Goal: Task Accomplishment & Management: Manage account settings

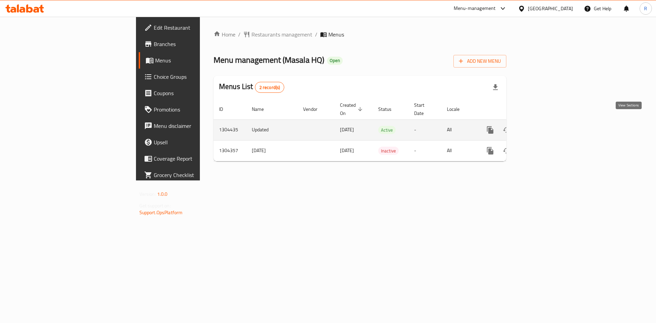
click at [543, 126] on icon "enhanced table" at bounding box center [539, 130] width 8 height 8
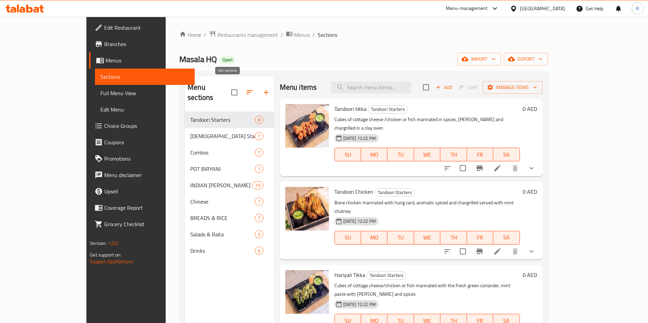
click at [246, 88] on icon "button" at bounding box center [250, 92] width 8 height 8
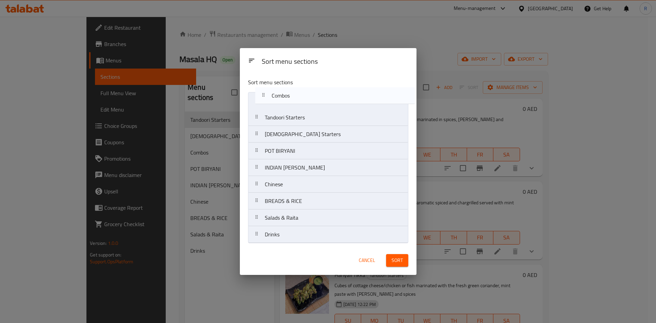
drag, startPoint x: 291, startPoint y: 135, endPoint x: 294, endPoint y: 100, distance: 35.0
click at [296, 97] on nav "Tandoori Starters Chinese Starters Combos POT BIRYANI INDIAN CURRY Chinese BREA…" at bounding box center [328, 167] width 160 height 151
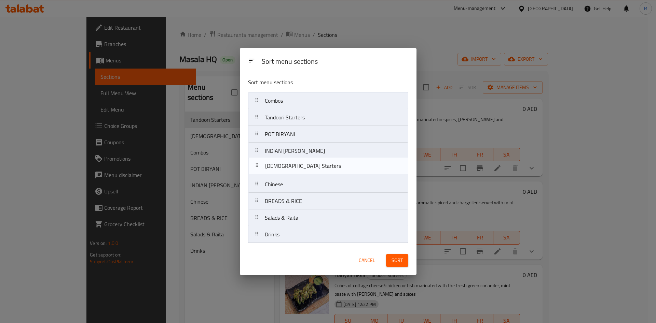
drag, startPoint x: 305, startPoint y: 135, endPoint x: 305, endPoint y: 167, distance: 32.1
click at [305, 167] on nav "Combos Tandoori Starters Chinese Starters POT BIRYANI INDIAN CURRY Chinese BREA…" at bounding box center [328, 167] width 160 height 151
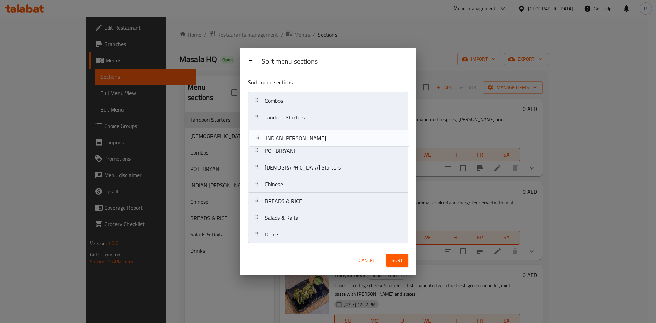
drag, startPoint x: 306, startPoint y: 152, endPoint x: 307, endPoint y: 137, distance: 15.4
click at [307, 137] on nav "Combos Tandoori Starters POT BIRYANI INDIAN CURRY Chinese Starters Chinese BREA…" at bounding box center [328, 167] width 160 height 151
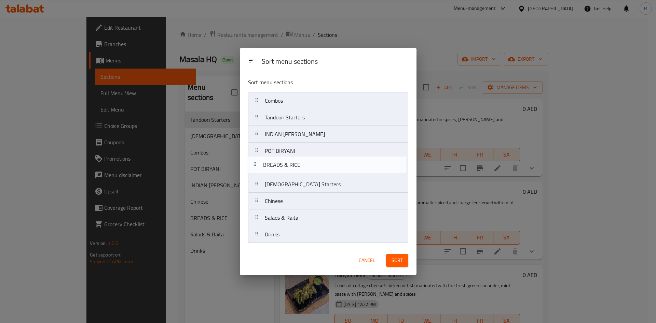
drag, startPoint x: 295, startPoint y: 202, endPoint x: 295, endPoint y: 162, distance: 40.0
click at [295, 162] on nav "Combos Tandoori Starters INDIAN CURRY POT BIRYANI Chinese Starters Chinese BREA…" at bounding box center [328, 167] width 160 height 151
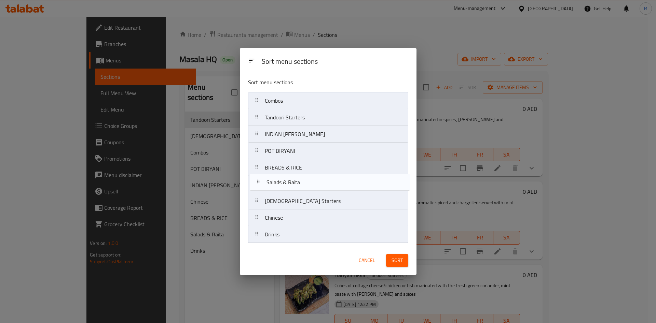
drag, startPoint x: 295, startPoint y: 223, endPoint x: 297, endPoint y: 184, distance: 38.7
click at [297, 184] on nav "Combos Tandoori Starters INDIAN CURRY POT BIRYANI BREADS & RICE Chinese Starter…" at bounding box center [328, 167] width 160 height 151
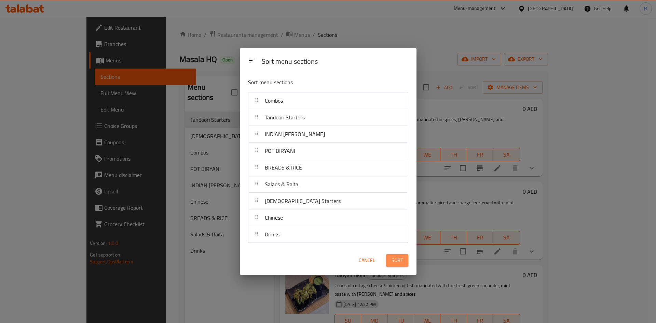
click at [400, 259] on span "Sort" at bounding box center [396, 261] width 11 height 9
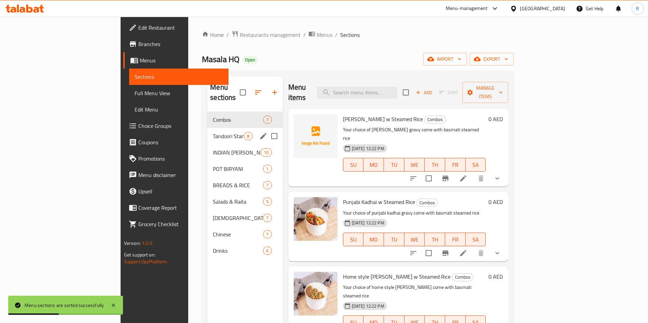
drag, startPoint x: 162, startPoint y: 122, endPoint x: 181, endPoint y: 138, distance: 25.5
click at [213, 132] on span "Tandoori Starters" at bounding box center [228, 136] width 31 height 8
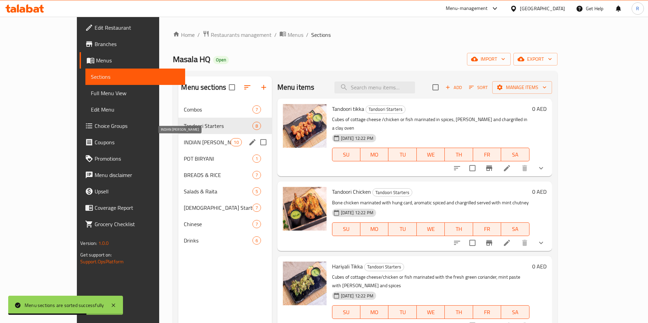
click at [184, 141] on span "INDIAN CURRY" at bounding box center [207, 142] width 47 height 8
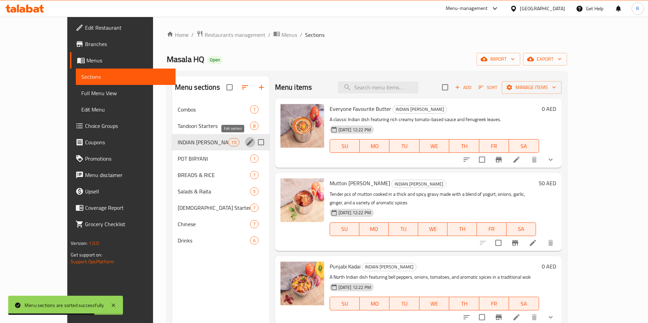
click at [246, 142] on icon "edit" at bounding box center [250, 142] width 8 height 8
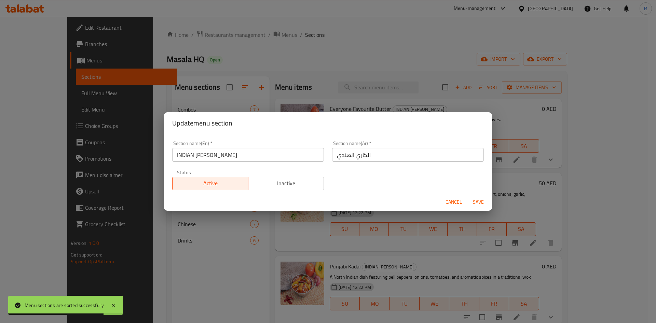
drag, startPoint x: 224, startPoint y: 161, endPoint x: 230, endPoint y: 156, distance: 7.0
click at [225, 160] on input "INDIAN CURRY" at bounding box center [248, 155] width 152 height 14
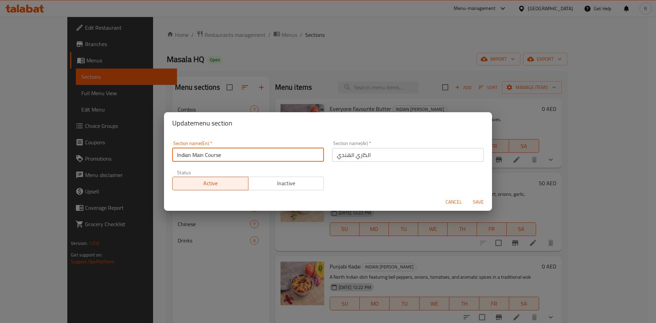
type input "Indian Main Course"
click at [475, 201] on span "Save" at bounding box center [478, 202] width 16 height 9
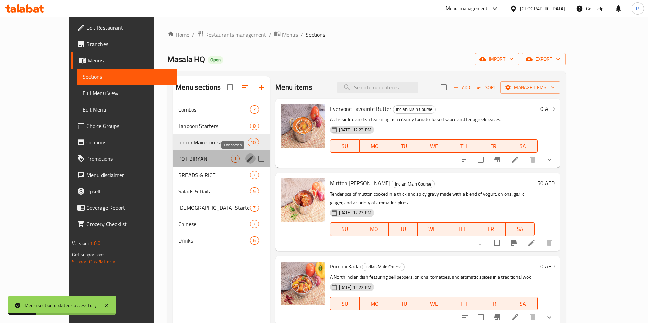
click at [246, 157] on icon "edit" at bounding box center [250, 159] width 8 height 8
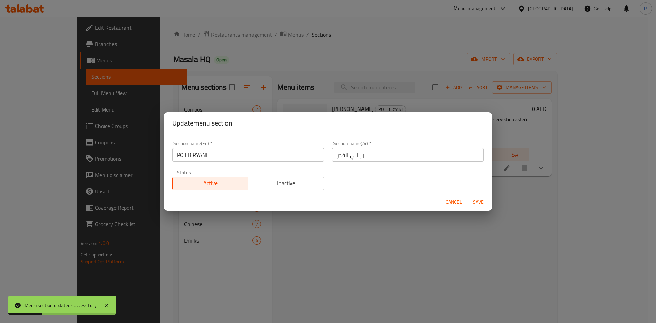
drag, startPoint x: 249, startPoint y: 146, endPoint x: 254, endPoint y: 156, distance: 11.6
click at [252, 154] on div "Section name(En)   * POT BIRYANI Section name(En) *" at bounding box center [248, 151] width 152 height 21
click at [255, 156] on input "POT BIRYANI" at bounding box center [248, 155] width 152 height 14
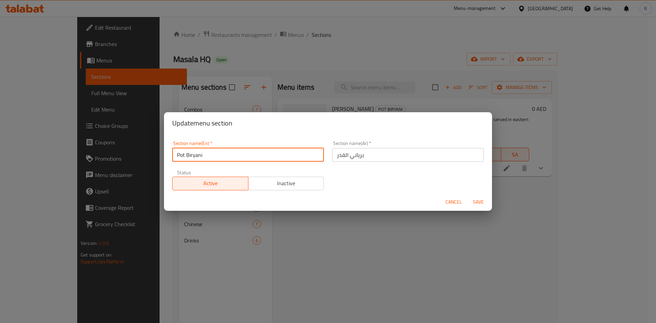
type input "Pot Biryani"
click at [467, 196] on button "Save" at bounding box center [478, 202] width 22 height 13
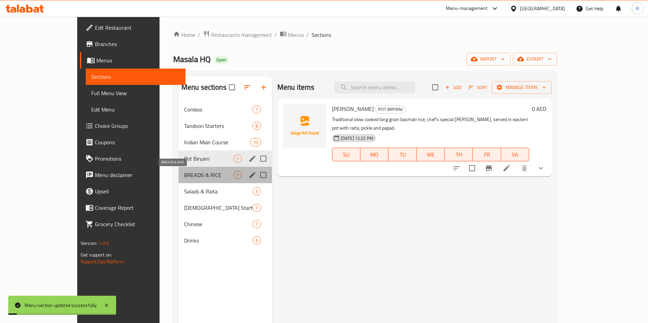
click at [184, 175] on span "BREADS & RICE" at bounding box center [208, 175] width 49 height 8
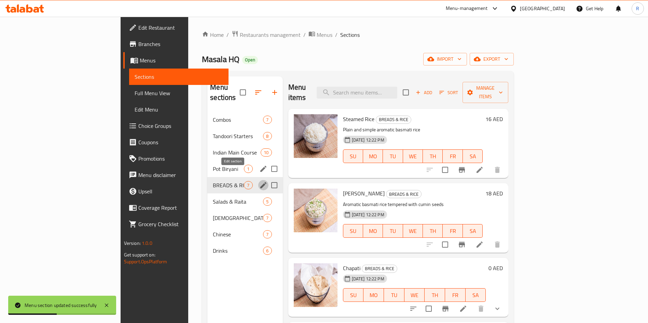
click at [260, 182] on icon "edit" at bounding box center [263, 185] width 6 height 6
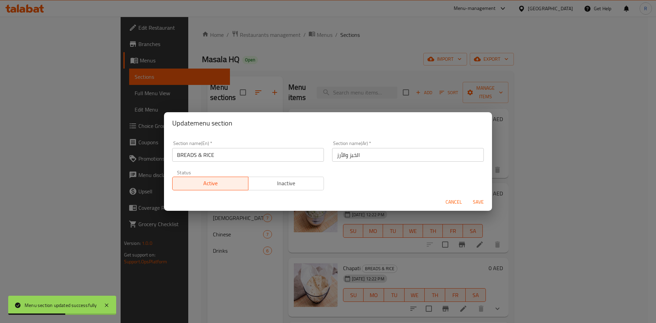
click at [240, 155] on input "BREADS & RICE" at bounding box center [248, 155] width 152 height 14
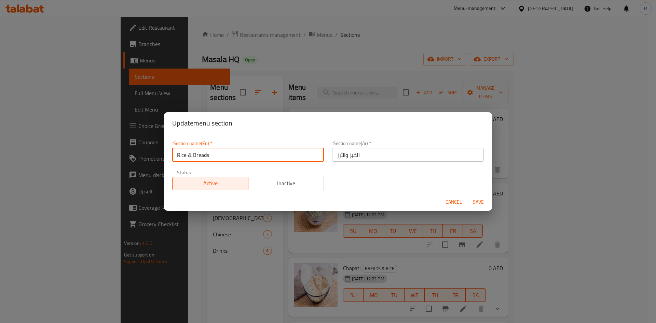
type input "Rice & Breads"
drag, startPoint x: 481, startPoint y: 201, endPoint x: 441, endPoint y: 221, distance: 44.5
click at [480, 200] on span "Save" at bounding box center [478, 202] width 16 height 9
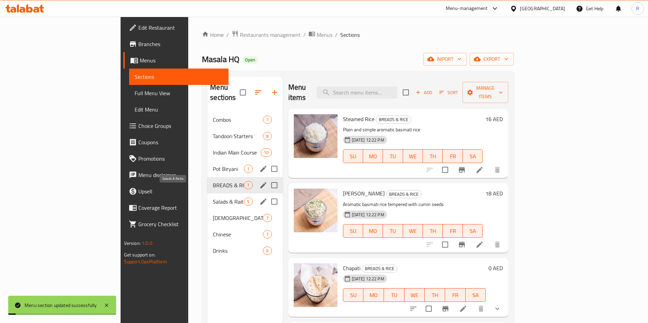
click at [213, 198] on span "Salads & Raita" at bounding box center [228, 202] width 31 height 8
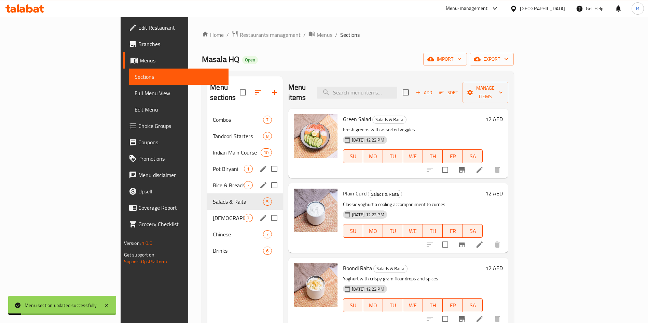
click at [207, 212] on div "Chinese Starters 7" at bounding box center [244, 218] width 75 height 16
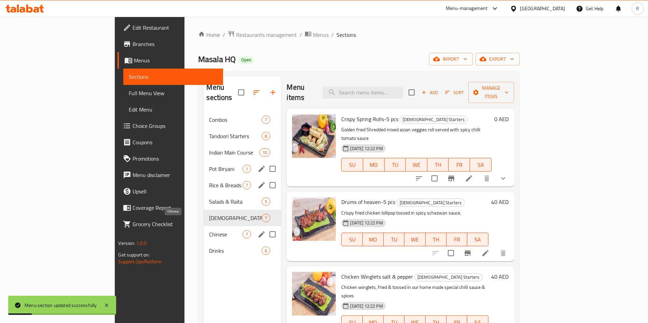
drag, startPoint x: 199, startPoint y: 226, endPoint x: 215, endPoint y: 227, distance: 15.7
click at [209, 231] on span "Chinese" at bounding box center [225, 235] width 33 height 8
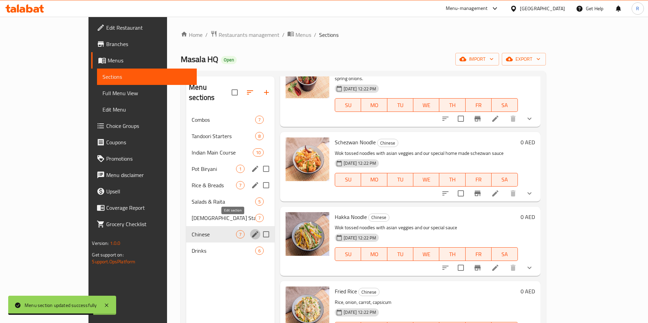
click at [251, 231] on icon "edit" at bounding box center [255, 235] width 8 height 8
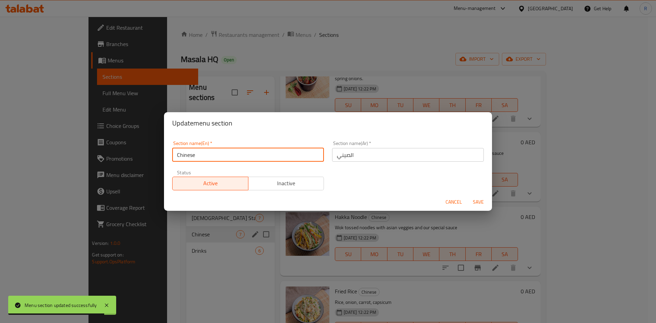
click at [266, 159] on input "Chinese" at bounding box center [248, 155] width 152 height 14
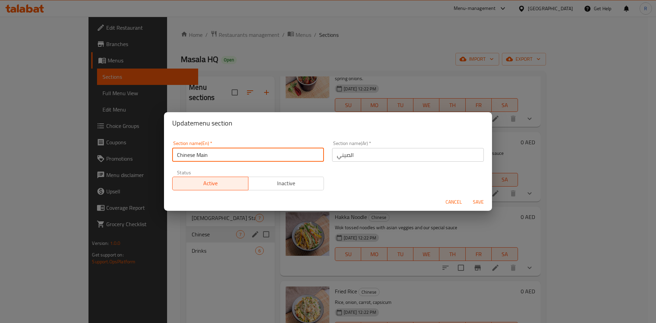
type input "Chinese Main Course"
click at [467, 196] on button "Save" at bounding box center [478, 202] width 22 height 13
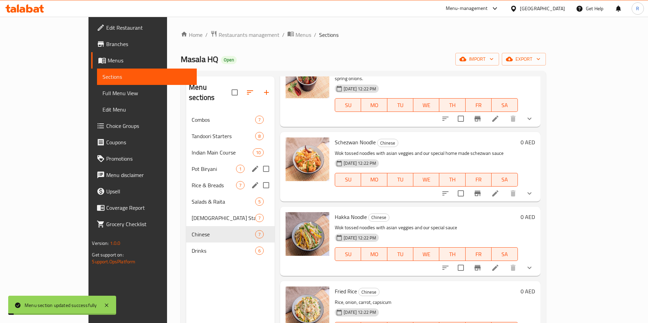
drag, startPoint x: 161, startPoint y: 271, endPoint x: 159, endPoint y: 263, distance: 8.4
click at [186, 270] on div "Menu sections Combos 7 Tandoori Starters 8 Indian Main Course 10 Pot Biryani 1 …" at bounding box center [230, 238] width 88 height 323
click at [219, 35] on span "Restaurants management" at bounding box center [249, 35] width 61 height 8
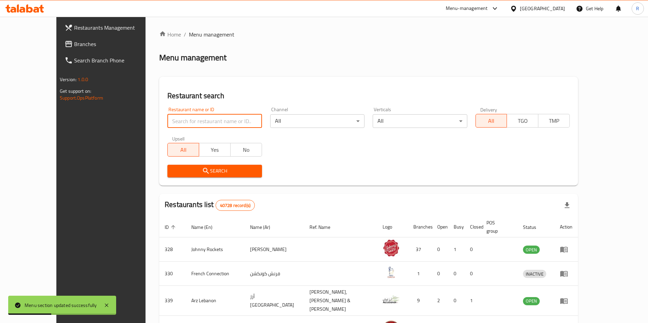
click at [202, 117] on input "search" at bounding box center [214, 121] width 94 height 14
type input "salad bite"
click button "Search" at bounding box center [214, 171] width 94 height 13
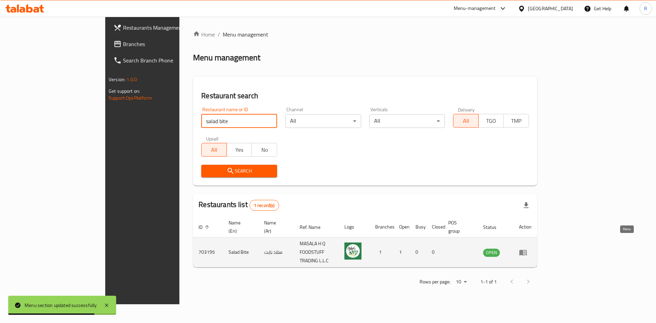
click at [527, 250] on icon "enhanced table" at bounding box center [523, 253] width 8 height 6
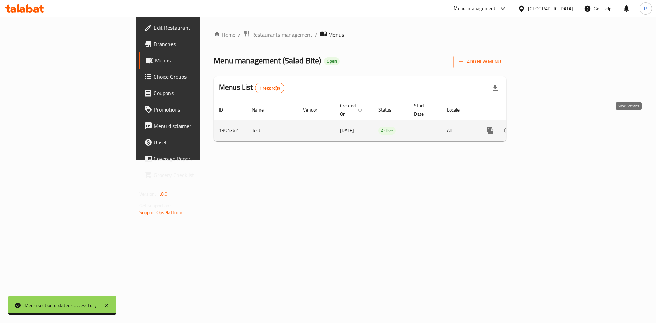
click at [543, 127] on icon "enhanced table" at bounding box center [539, 131] width 8 height 8
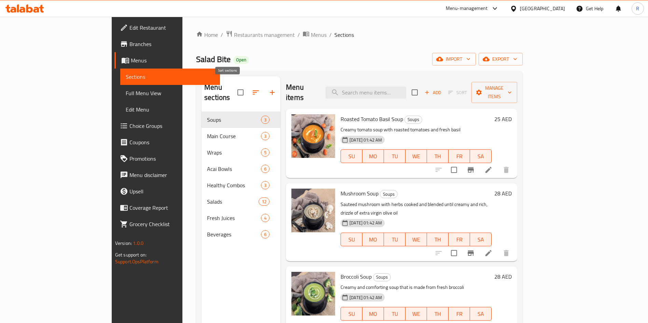
click at [253, 91] on icon "button" at bounding box center [256, 93] width 6 height 4
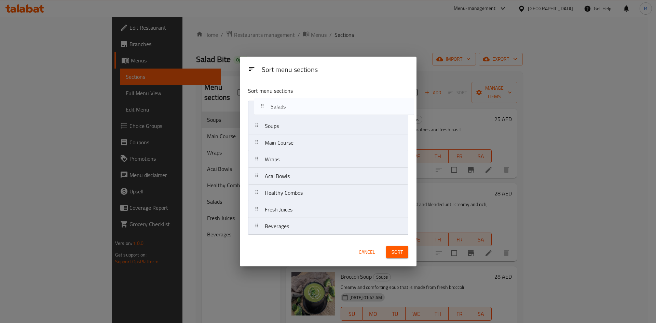
drag, startPoint x: 302, startPoint y: 193, endPoint x: 306, endPoint y: 105, distance: 87.9
click at [307, 104] on nav "Soups Main Course Wraps Acai Bowls Healthy Combos Salads Fresh Juices Beverages" at bounding box center [328, 168] width 160 height 135
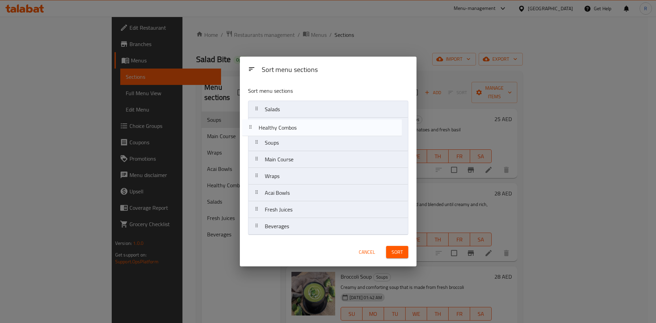
drag, startPoint x: 298, startPoint y: 195, endPoint x: 296, endPoint y: 119, distance: 75.8
click at [296, 119] on nav "Salads Soups Main Course Wraps Acai Bowls Healthy Combos Fresh Juices Beverages" at bounding box center [328, 168] width 160 height 135
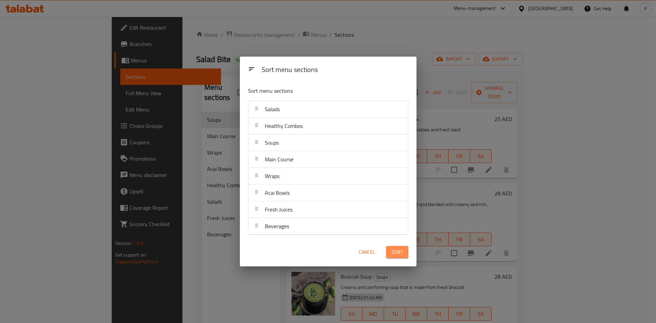
click at [400, 252] on span "Sort" at bounding box center [396, 252] width 11 height 9
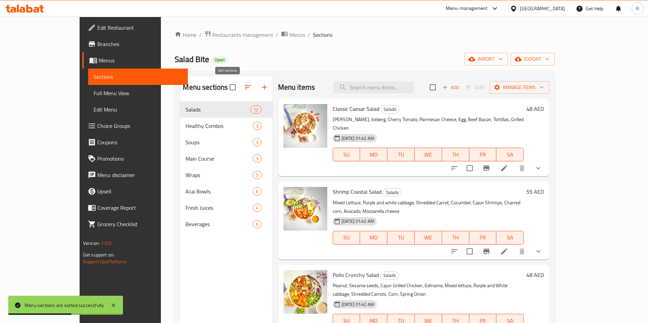
click at [244, 87] on icon "button" at bounding box center [248, 87] width 8 height 8
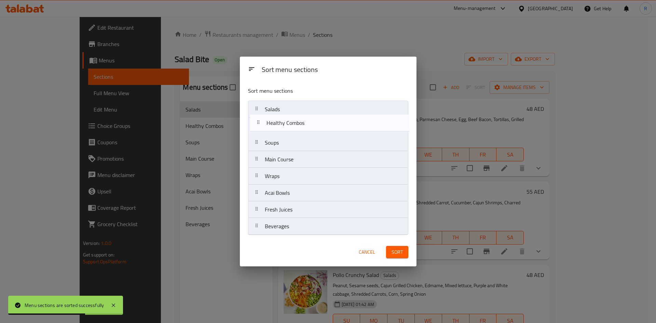
drag, startPoint x: 280, startPoint y: 132, endPoint x: 283, endPoint y: 114, distance: 17.4
click at [283, 114] on nav "Salads Healthy Combos Soups Main Course Wraps Acai Bowls Fresh Juices Beverages" at bounding box center [328, 168] width 160 height 135
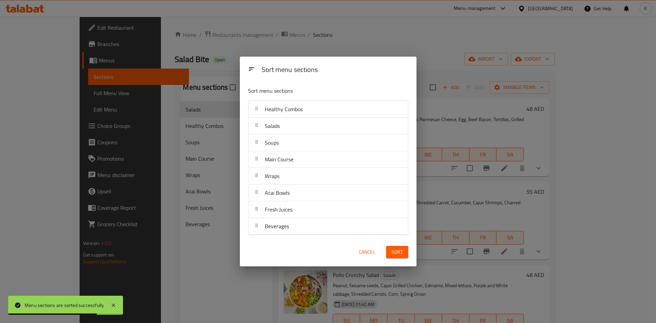
click at [393, 252] on span "Sort" at bounding box center [396, 252] width 11 height 9
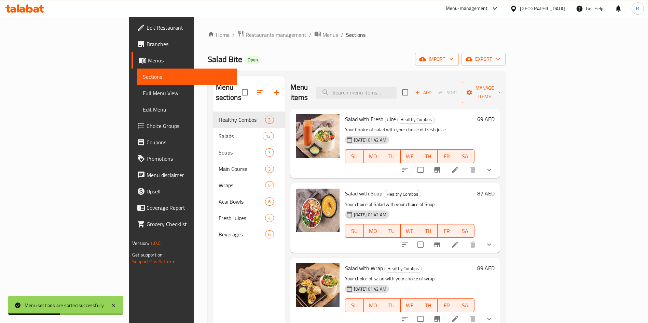
drag, startPoint x: 183, startPoint y: 31, endPoint x: 193, endPoint y: 43, distance: 15.0
click at [246, 32] on span "Restaurants management" at bounding box center [276, 35] width 61 height 8
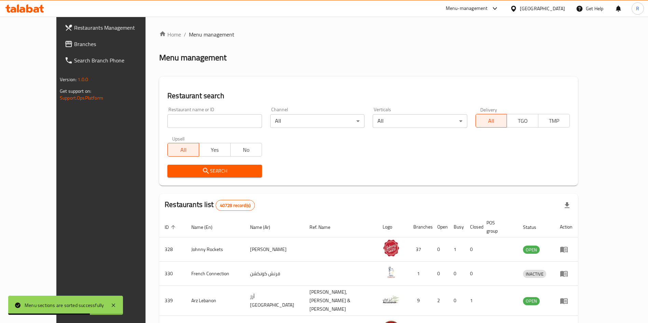
click at [172, 121] on input "search" at bounding box center [214, 121] width 94 height 14
type input "pizza farms"
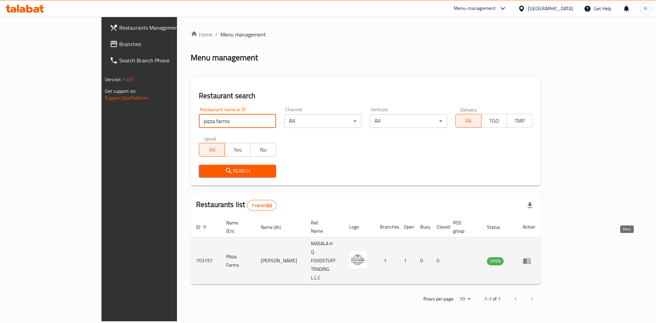
click at [531, 257] on icon "enhanced table" at bounding box center [527, 261] width 8 height 8
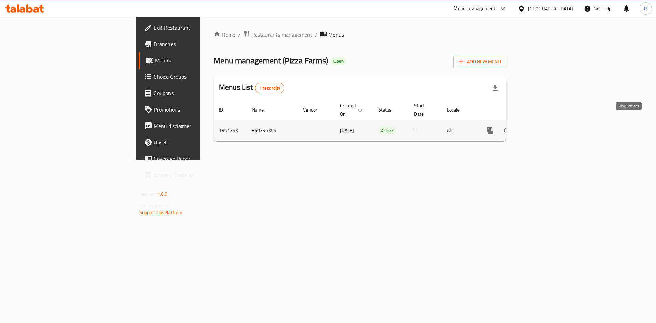
click at [543, 127] on icon "enhanced table" at bounding box center [539, 131] width 8 height 8
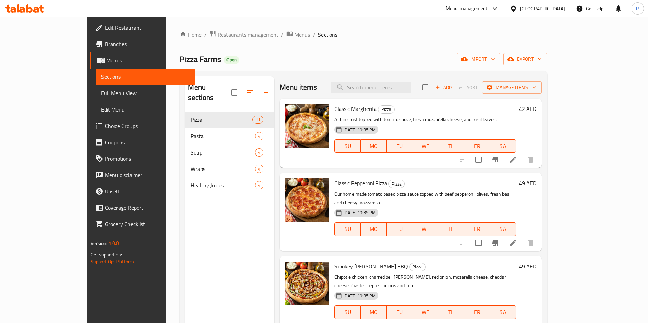
drag, startPoint x: 199, startPoint y: 31, endPoint x: 200, endPoint y: 50, distance: 19.5
click at [218, 31] on span "Restaurants management" at bounding box center [248, 35] width 61 height 8
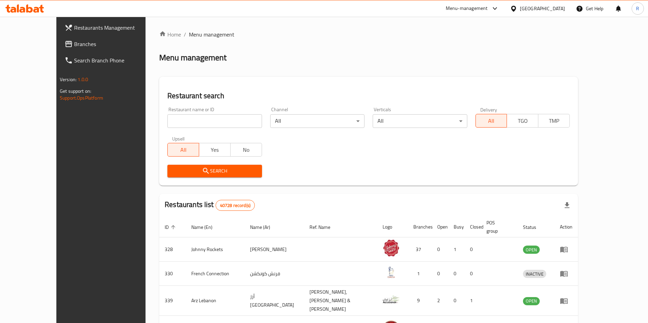
drag, startPoint x: 191, startPoint y: 123, endPoint x: 193, endPoint y: 126, distance: 4.4
click at [191, 124] on input "search" at bounding box center [214, 121] width 94 height 14
type input "nori sushi"
click button "Search" at bounding box center [214, 171] width 94 height 13
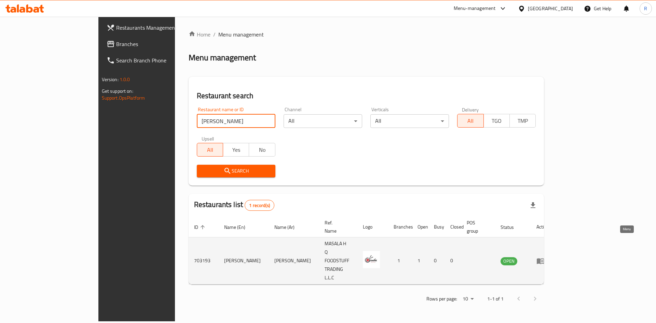
click at [544, 257] on icon "enhanced table" at bounding box center [540, 261] width 8 height 8
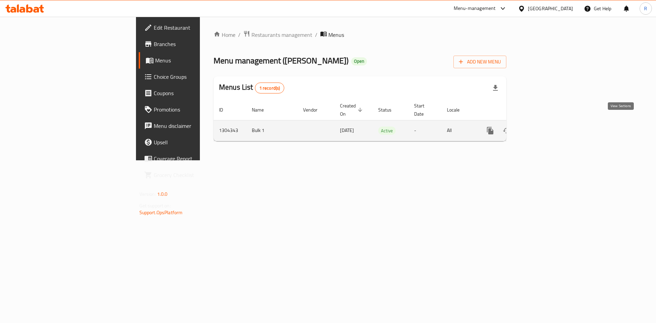
click at [548, 124] on link "enhanced table" at bounding box center [539, 131] width 16 height 16
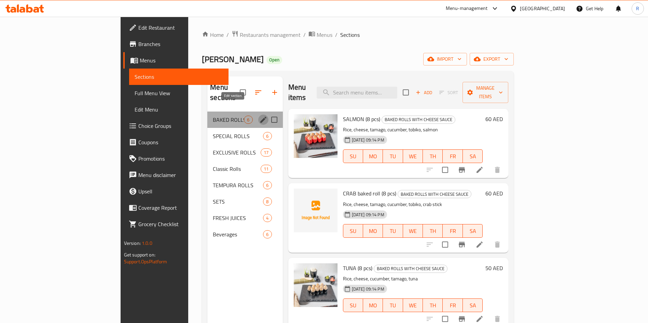
click at [259, 116] on icon "edit" at bounding box center [263, 120] width 8 height 8
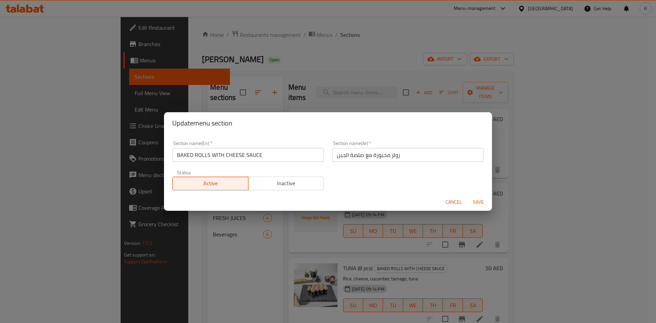
click at [284, 163] on div "Section name(En)   * BAKED ROLLS WITH CHEESE SAUCE Section name(En) *" at bounding box center [248, 151] width 160 height 29
drag, startPoint x: 284, startPoint y: 158, endPoint x: 92, endPoint y: 147, distance: 192.0
click at [92, 146] on div "Update menu section Section name(En)   * BAKED ROLLS WITH CHEESE SAUCE Section …" at bounding box center [328, 161] width 656 height 323
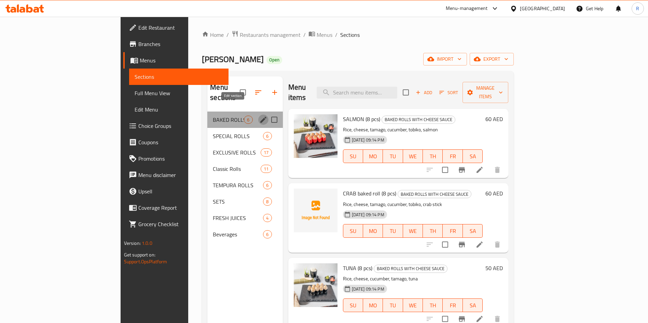
click at [260, 117] on icon "edit" at bounding box center [263, 120] width 6 height 6
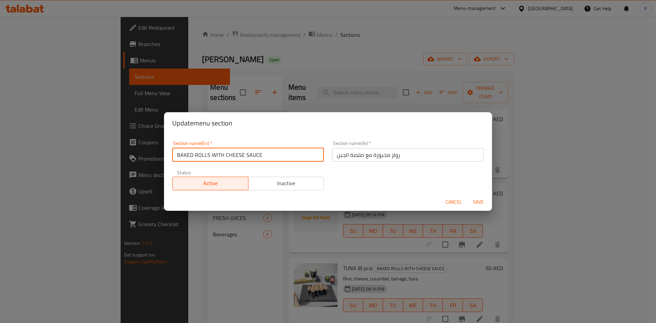
click at [307, 157] on input "BAKED ROLLS WITH CHEESE SAUCE" at bounding box center [248, 155] width 152 height 14
paste input "aked Rolls With Cheese Sauce"
type input "Baked Rolls With Cheese Sauce"
click at [481, 203] on span "Save" at bounding box center [478, 202] width 16 height 9
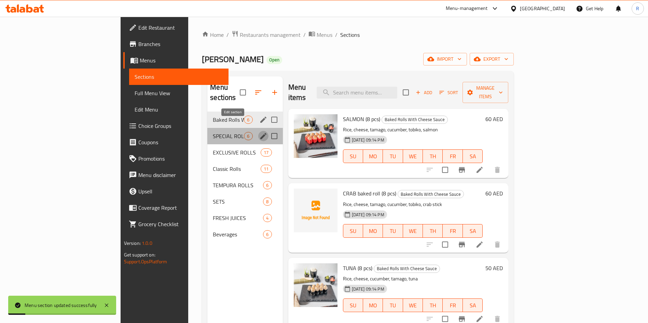
click at [259, 132] on icon "edit" at bounding box center [263, 136] width 8 height 8
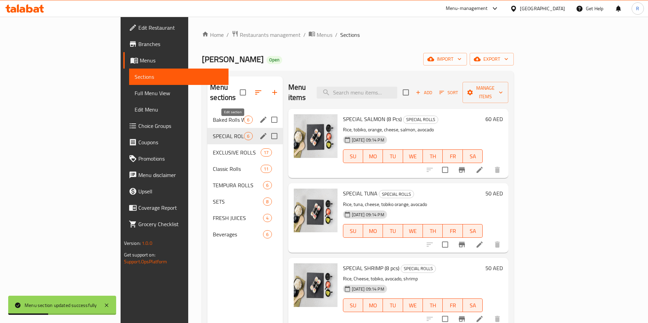
click at [259, 132] on icon "edit" at bounding box center [263, 136] width 8 height 8
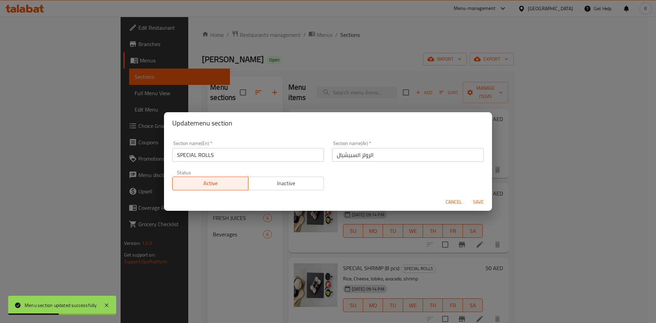
click at [244, 154] on input "SPECIAL ROLLS" at bounding box center [248, 155] width 152 height 14
type input "Special Rolls"
click at [467, 196] on button "Save" at bounding box center [478, 202] width 22 height 13
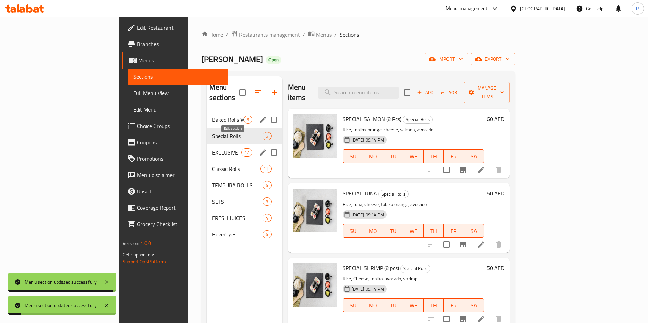
drag, startPoint x: 237, startPoint y: 140, endPoint x: 233, endPoint y: 143, distance: 5.7
click at [258, 148] on div "Menu sections" at bounding box center [263, 153] width 10 height 10
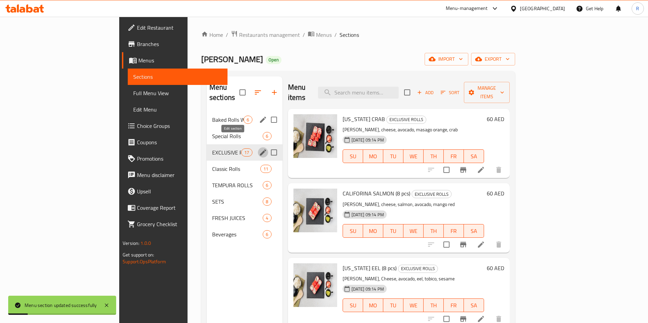
click at [260, 150] on icon "edit" at bounding box center [263, 153] width 6 height 6
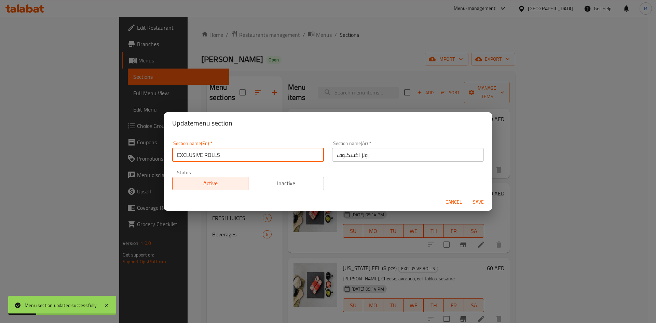
click at [229, 155] on input "EXCLUSIVE ROLLS" at bounding box center [248, 155] width 152 height 14
type input "Exclusive Rolls"
click at [467, 196] on button "Save" at bounding box center [478, 202] width 22 height 13
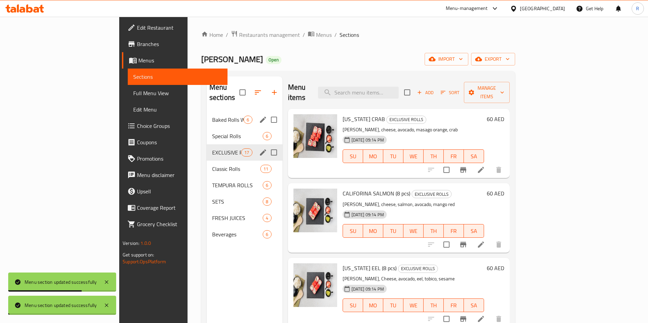
drag, startPoint x: 170, startPoint y: 263, endPoint x: 175, endPoint y: 257, distance: 7.6
click at [207, 263] on div "Menu sections Baked Rolls With Cheese Sauce 6 Special Rolls 6 EXCLUSIVE ROLLS 1…" at bounding box center [245, 238] width 76 height 323
click at [259, 181] on icon "edit" at bounding box center [263, 185] width 8 height 8
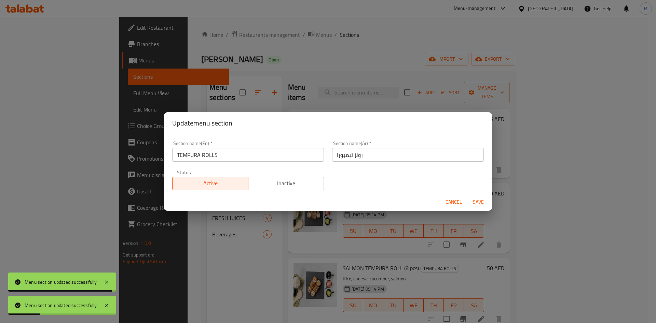
click at [246, 154] on input "TEMPURA ROLLS" at bounding box center [248, 155] width 152 height 14
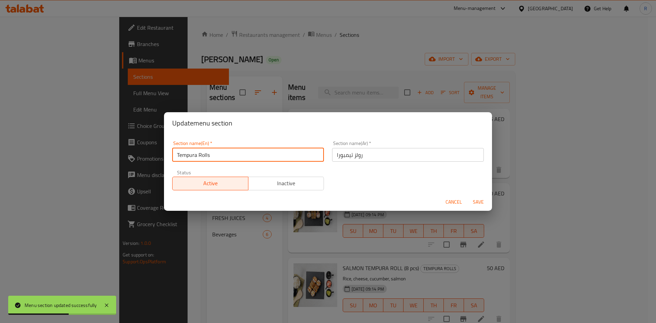
type input "Tempura Rolls"
click at [467, 196] on button "Save" at bounding box center [478, 202] width 22 height 13
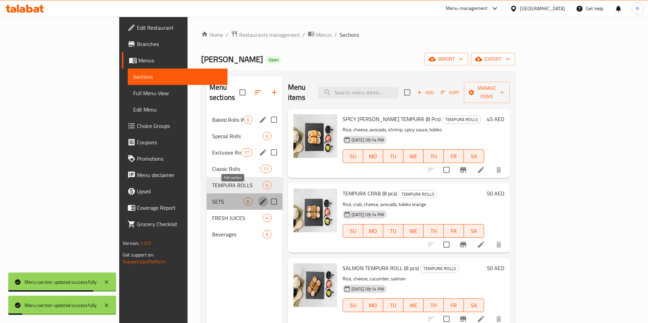
click at [260, 199] on icon "edit" at bounding box center [263, 202] width 6 height 6
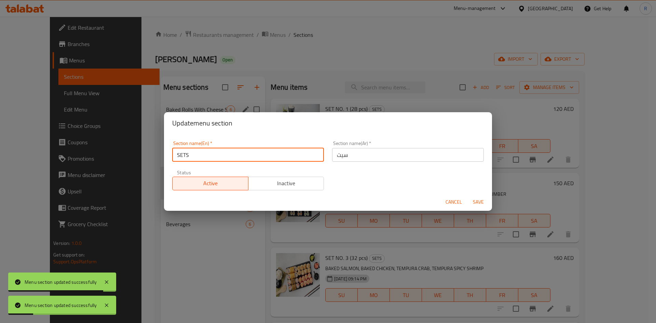
drag, startPoint x: 251, startPoint y: 154, endPoint x: 254, endPoint y: 158, distance: 4.7
click at [252, 155] on input "SETS" at bounding box center [248, 155] width 152 height 14
type input "Sets"
click at [467, 196] on button "Save" at bounding box center [478, 202] width 22 height 13
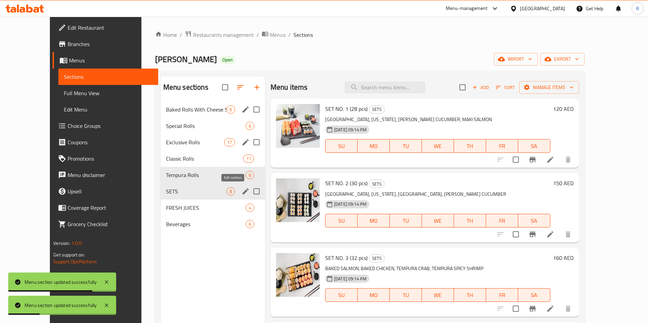
click at [241, 193] on icon "edit" at bounding box center [245, 192] width 8 height 8
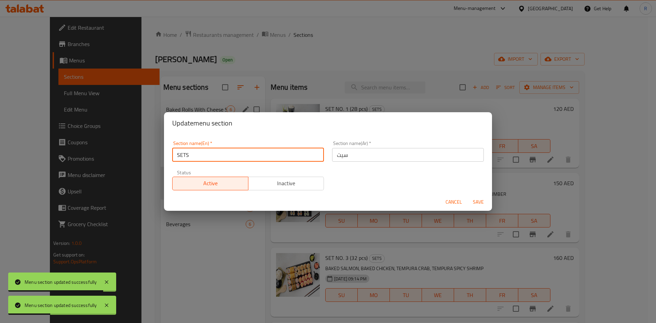
click at [243, 153] on input "SETS" at bounding box center [248, 155] width 152 height 14
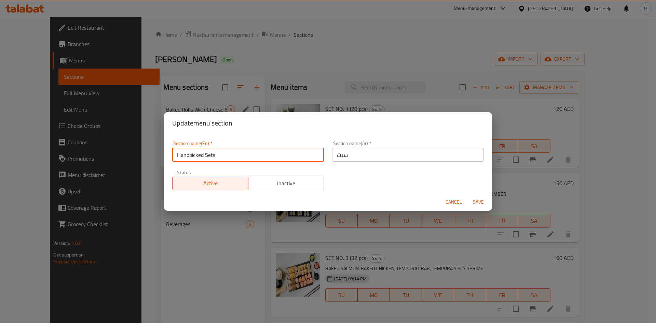
type input "Handpicked Sets"
click at [467, 196] on button "Save" at bounding box center [478, 202] width 22 height 13
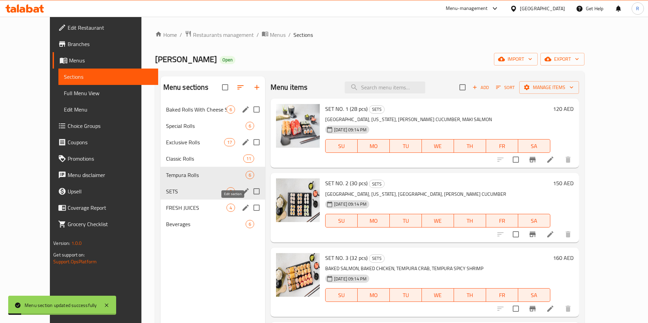
click at [241, 205] on icon "edit" at bounding box center [245, 208] width 8 height 8
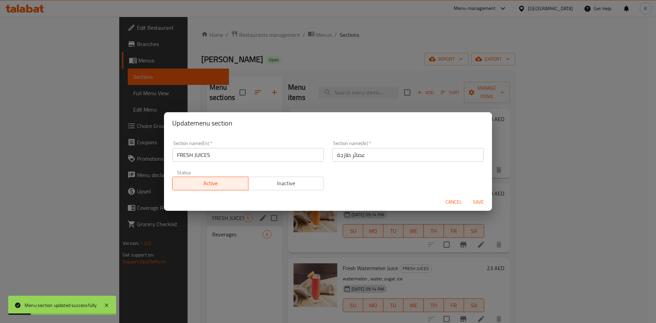
click at [227, 154] on input "FRESH JUICES" at bounding box center [248, 155] width 152 height 14
type input "Fresh Juices"
click at [467, 196] on button "Save" at bounding box center [478, 202] width 22 height 13
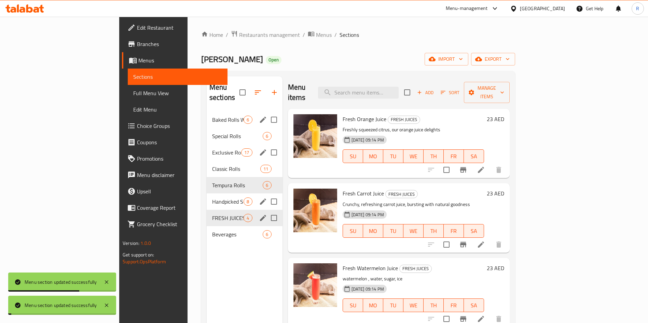
click at [207, 260] on div "Menu sections Baked Rolls With Cheese Sauce 6 Special Rolls 6 Exclusive Rolls 1…" at bounding box center [245, 238] width 76 height 323
click at [239, 36] on span "Restaurants management" at bounding box center [269, 35] width 61 height 8
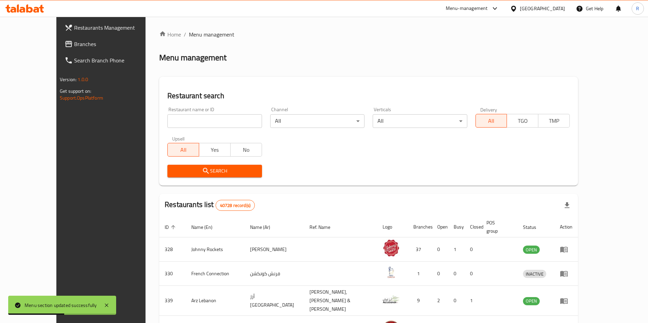
click at [203, 122] on input "search" at bounding box center [214, 121] width 94 height 14
paste input "Dawat e Khaas"
type input "Dawat e Khaas"
click button "Search" at bounding box center [214, 171] width 94 height 13
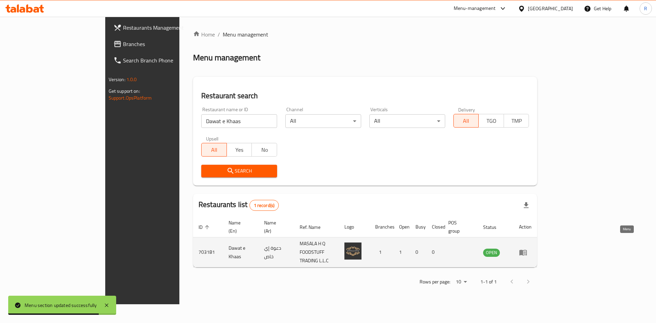
click at [531, 249] on link "enhanced table" at bounding box center [525, 253] width 13 height 8
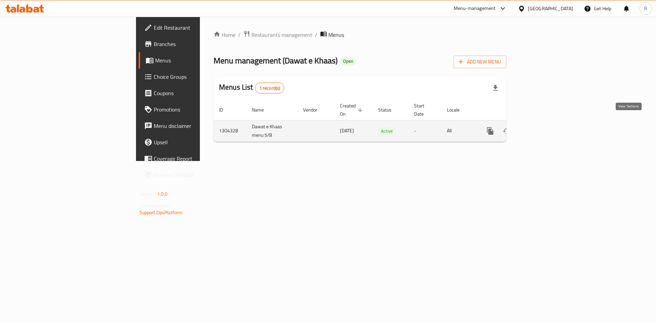
click at [543, 127] on icon "enhanced table" at bounding box center [539, 131] width 8 height 8
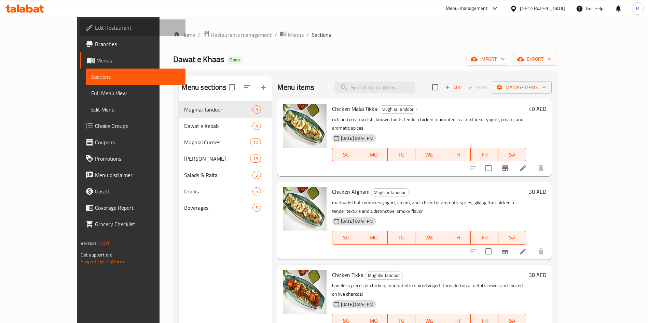
click at [95, 31] on span "Edit Restaurant" at bounding box center [137, 28] width 85 height 8
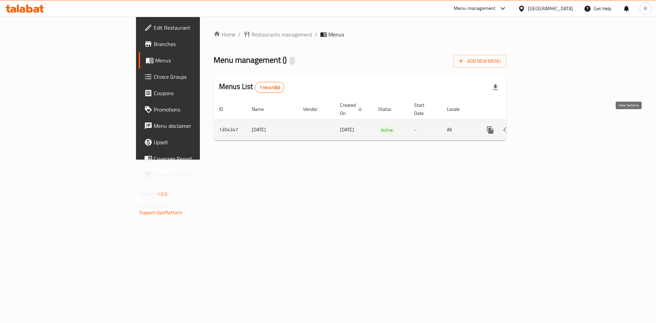
click at [543, 126] on icon "enhanced table" at bounding box center [539, 130] width 8 height 8
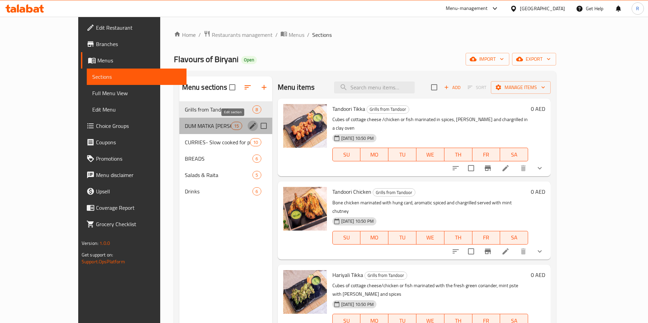
click at [249, 125] on icon "edit" at bounding box center [253, 126] width 8 height 8
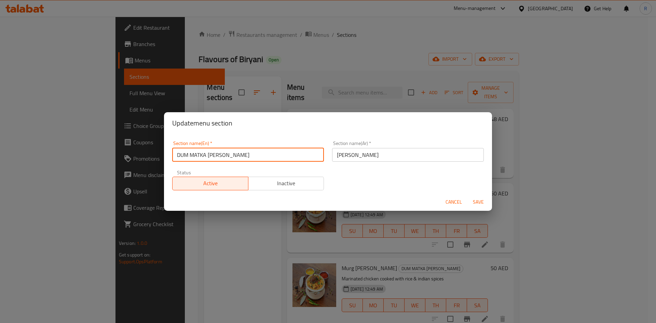
click at [234, 154] on input "DUM MATKA BIRYANI" at bounding box center [248, 155] width 152 height 14
type input "Dum Matka Biryani"
click at [483, 196] on div "Cancel Save" at bounding box center [328, 202] width 328 height 18
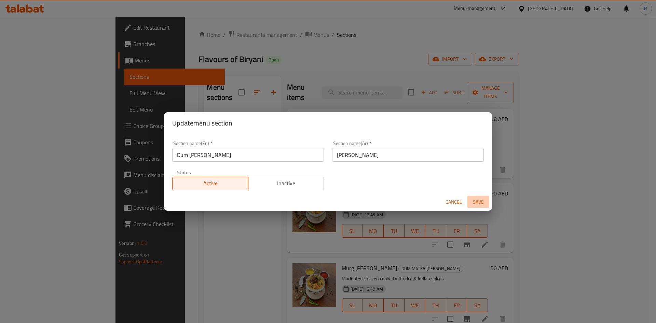
click at [478, 206] on span "Save" at bounding box center [478, 202] width 16 height 9
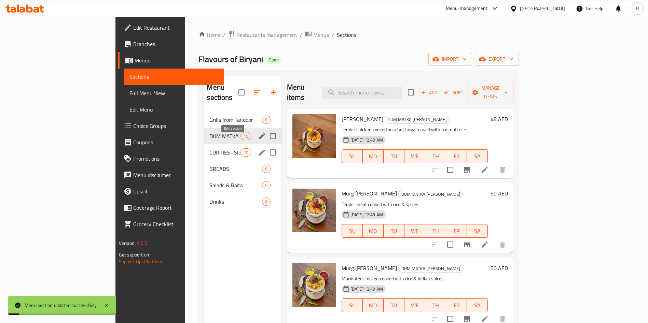
click at [258, 149] on icon "edit" at bounding box center [262, 153] width 8 height 8
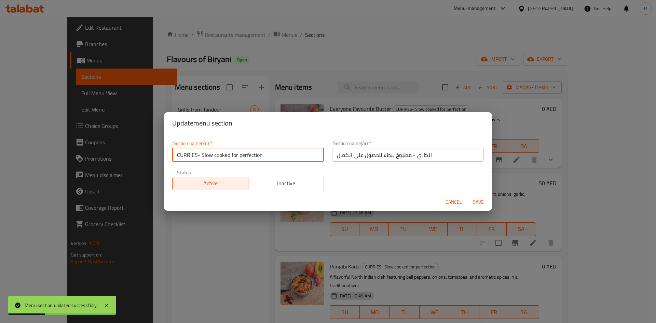
click at [180, 155] on input "CURRIES- Slow cooked for perfection" at bounding box center [248, 155] width 152 height 14
type input "Curries - Slow cooked for perfection"
click at [467, 196] on button "Save" at bounding box center [478, 202] width 22 height 13
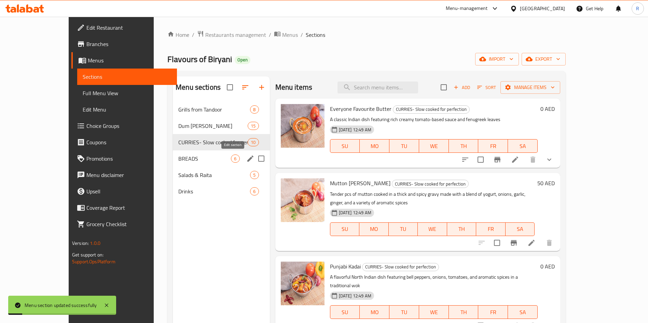
click at [247, 160] on icon "edit" at bounding box center [250, 159] width 6 height 6
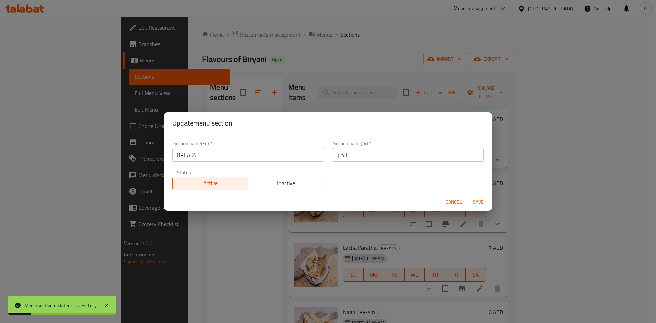
click at [228, 158] on input "BREADS" at bounding box center [248, 155] width 152 height 14
type input "Breads"
click at [467, 196] on button "Save" at bounding box center [478, 202] width 22 height 13
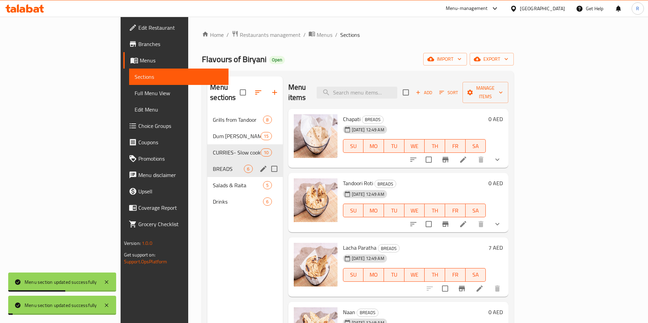
click at [208, 220] on div "Menu sections Grills from Tandoor 8 Dum Matka Biryani 15 CURRIES- Slow cooked f…" at bounding box center [244, 238] width 75 height 323
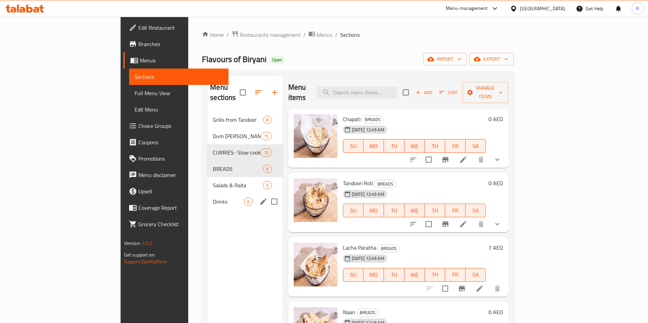
click at [213, 198] on span "Drinks" at bounding box center [228, 202] width 31 height 8
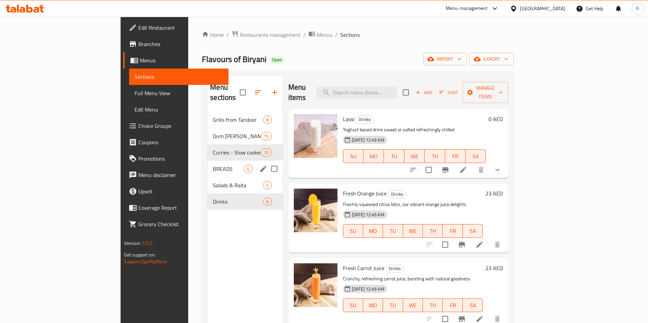
click at [259, 165] on icon "edit" at bounding box center [263, 169] width 8 height 8
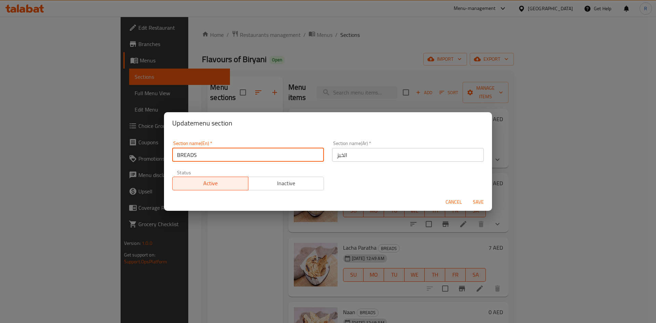
click at [225, 152] on input "BREADS" at bounding box center [248, 155] width 152 height 14
type input "Breads"
click at [467, 196] on button "Save" at bounding box center [478, 202] width 22 height 13
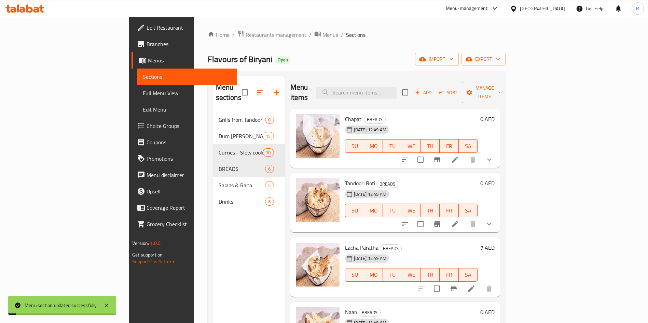
drag, startPoint x: 173, startPoint y: 257, endPoint x: 176, endPoint y: 240, distance: 17.0
click at [213, 256] on div "Menu sections Grills from Tandoor 8 Dum Matka Biryani 15 Curries - Slow cooked …" at bounding box center [249, 238] width 72 height 323
click at [246, 32] on span "Restaurants management" at bounding box center [276, 35] width 61 height 8
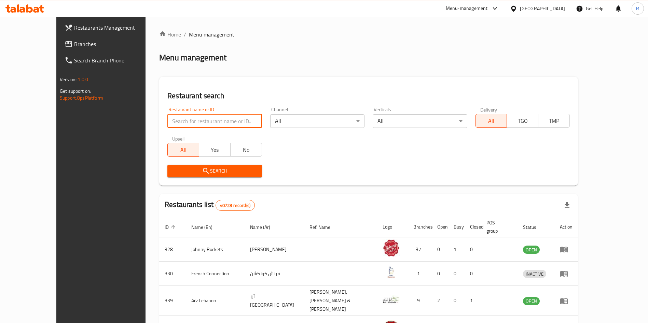
drag, startPoint x: 176, startPoint y: 121, endPoint x: 172, endPoint y: 122, distance: 4.1
click at [176, 122] on input "search" at bounding box center [214, 121] width 94 height 14
type input "acai fit"
click button "Search" at bounding box center [214, 171] width 94 height 13
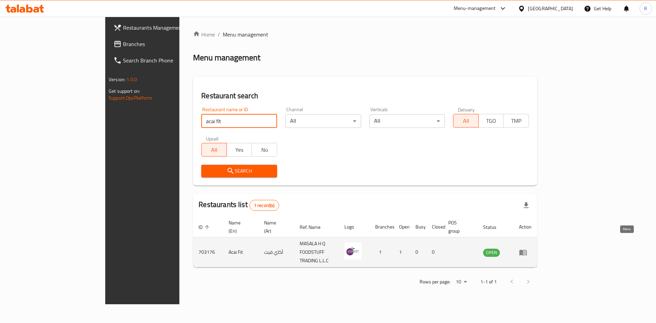
click at [527, 249] on icon "enhanced table" at bounding box center [523, 253] width 8 height 8
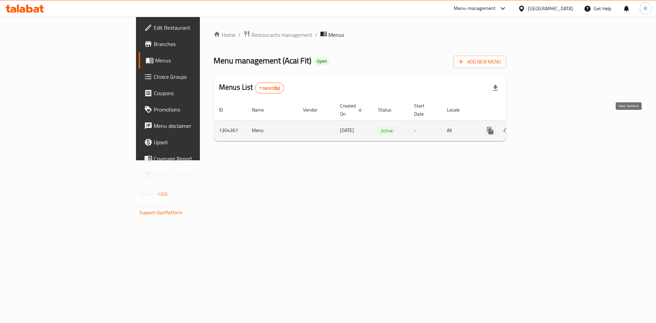
click at [543, 127] on icon "enhanced table" at bounding box center [539, 131] width 8 height 8
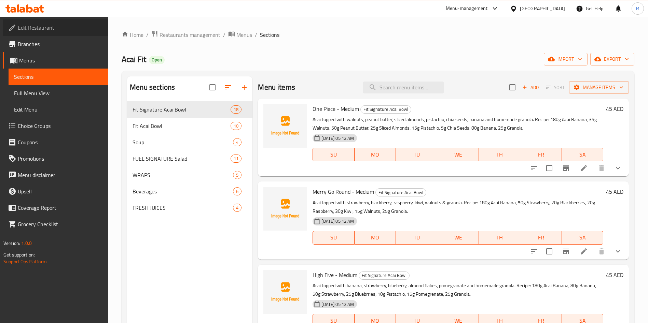
click at [53, 27] on span "Edit Restaurant" at bounding box center [60, 28] width 85 height 8
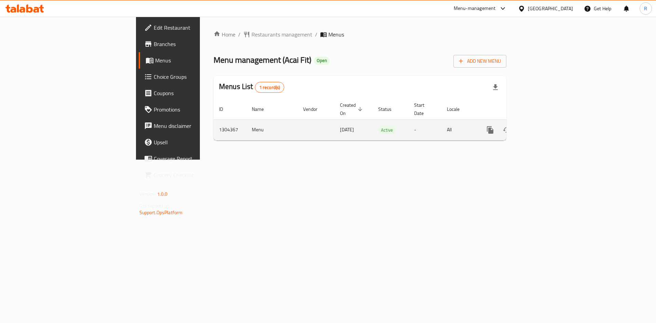
click at [548, 122] on link "enhanced table" at bounding box center [539, 130] width 16 height 16
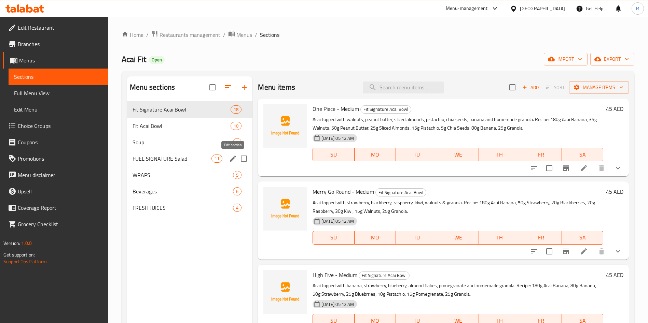
click at [234, 159] on icon "edit" at bounding box center [233, 159] width 8 height 8
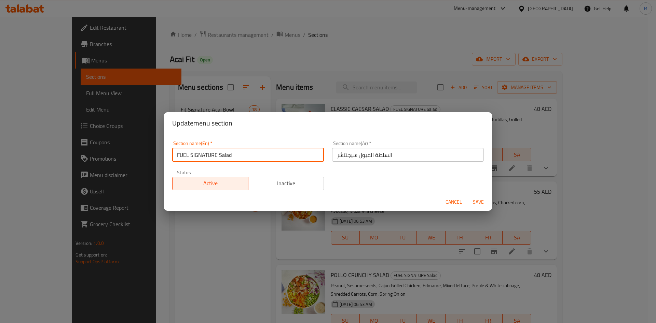
click at [242, 154] on input "FUEL SIGNATURE Salad" at bounding box center [248, 155] width 152 height 14
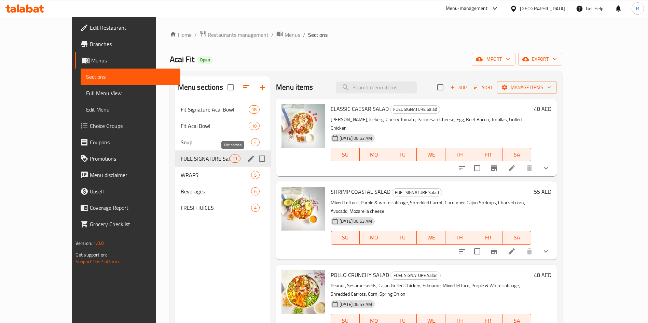
click at [247, 158] on icon "edit" at bounding box center [251, 159] width 8 height 8
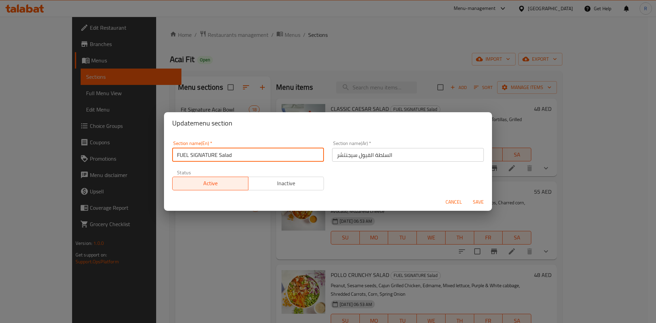
click at [215, 157] on input "FUEL SIGNATURE Salad" at bounding box center [248, 155] width 152 height 14
type input "F"
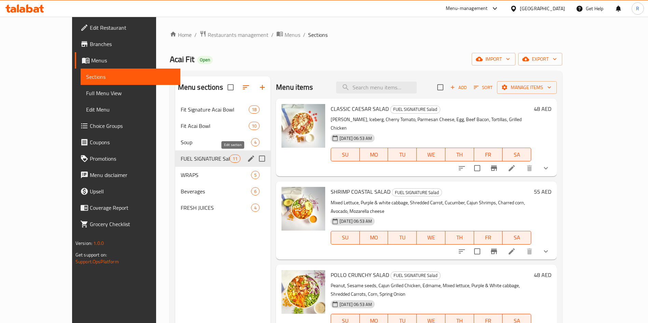
click at [247, 158] on icon "edit" at bounding box center [251, 159] width 8 height 8
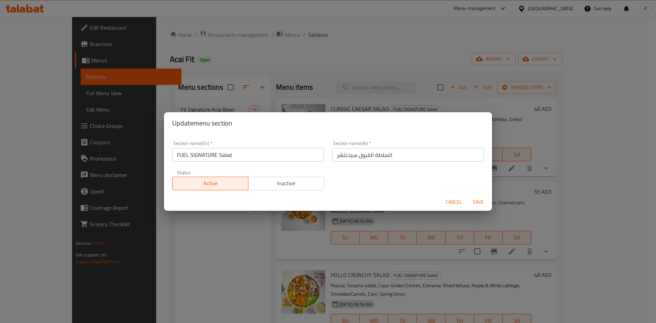
drag, startPoint x: 226, startPoint y: 154, endPoint x: 230, endPoint y: 157, distance: 5.1
click at [226, 155] on input "FUEL SIGNATURE Salad" at bounding box center [248, 155] width 152 height 14
type input "Fuel Signature Salad"
click at [467, 196] on button "Save" at bounding box center [478, 202] width 22 height 13
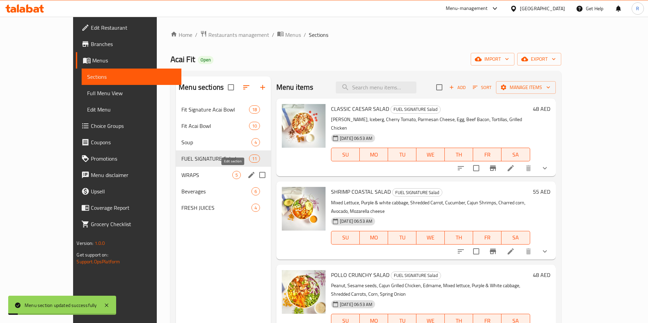
click at [247, 177] on icon "edit" at bounding box center [251, 175] width 8 height 8
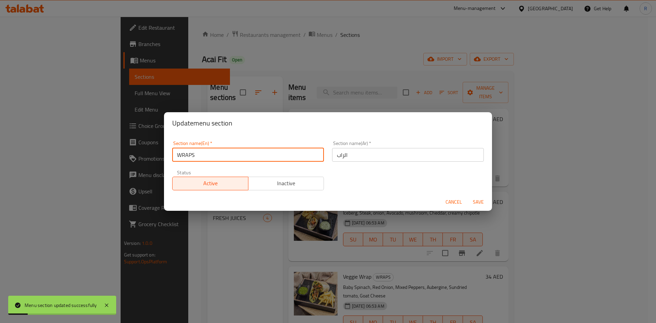
click at [242, 156] on input "WRAPS" at bounding box center [248, 155] width 152 height 14
type input "Wraps"
click at [467, 196] on button "Save" at bounding box center [478, 202] width 22 height 13
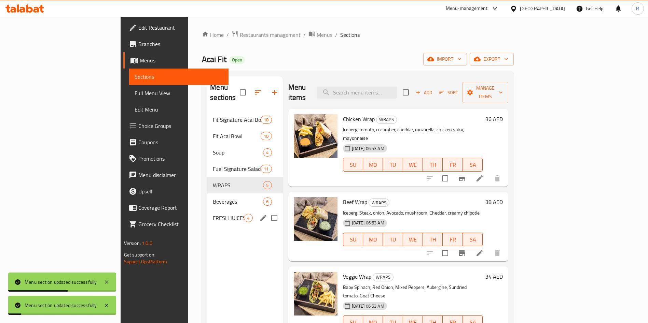
click at [260, 215] on icon "edit" at bounding box center [263, 218] width 6 height 6
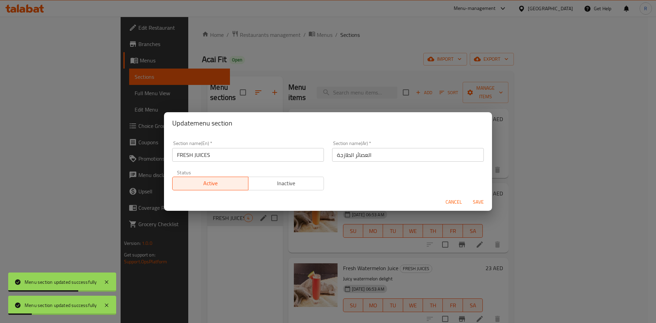
click at [245, 157] on input "FRESH JUICES" at bounding box center [248, 155] width 152 height 14
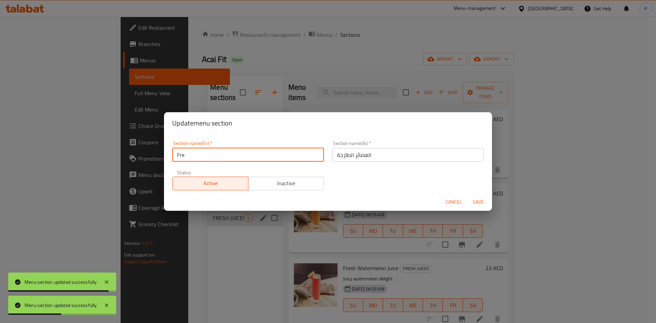
type input "Fresh Juices"
click at [467, 196] on button "Save" at bounding box center [478, 202] width 22 height 13
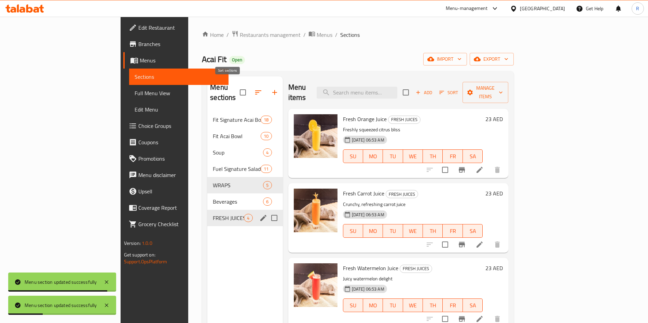
click at [254, 91] on icon "button" at bounding box center [258, 92] width 8 height 8
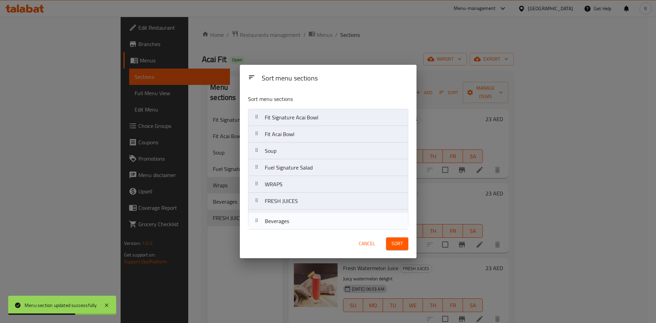
drag, startPoint x: 303, startPoint y: 204, endPoint x: 303, endPoint y: 224, distance: 20.2
click at [303, 224] on nav "Fit Signature Acai Bowl Fit Acai Bowl Soup Fuel Signature Salad WRAPS Beverages…" at bounding box center [328, 168] width 160 height 118
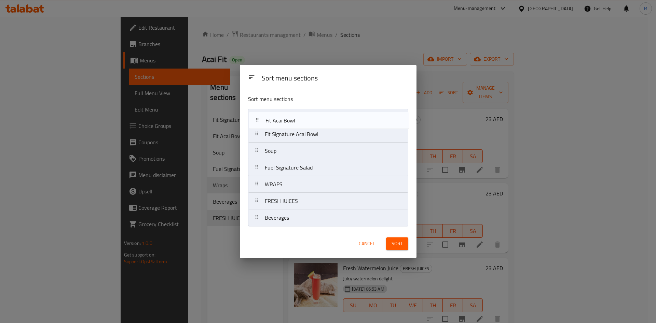
drag, startPoint x: 316, startPoint y: 133, endPoint x: 315, endPoint y: 113, distance: 19.2
click at [315, 114] on nav "Fit Signature Acai Bowl Fit Acai Bowl Soup Fuel Signature Salad WRAPS FRESH JUI…" at bounding box center [328, 168] width 160 height 118
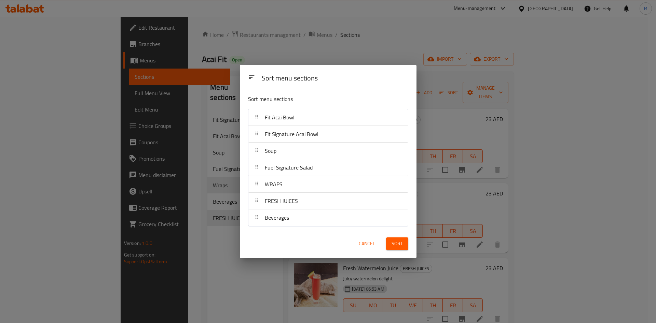
click at [393, 240] on span "Sort" at bounding box center [396, 244] width 11 height 9
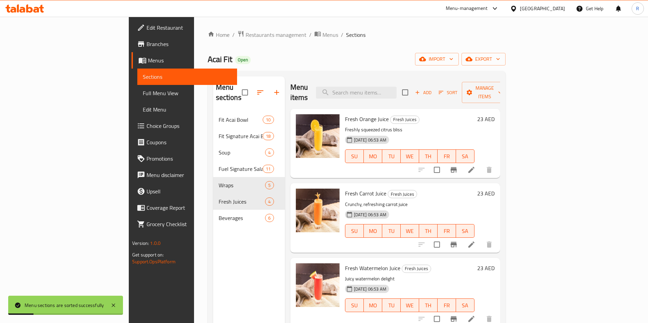
click at [213, 274] on div "Menu sections Fit Acai Bowl 10 Fit Signature Acai Bowl 18 Soup 4 Fuel Signature…" at bounding box center [249, 238] width 72 height 323
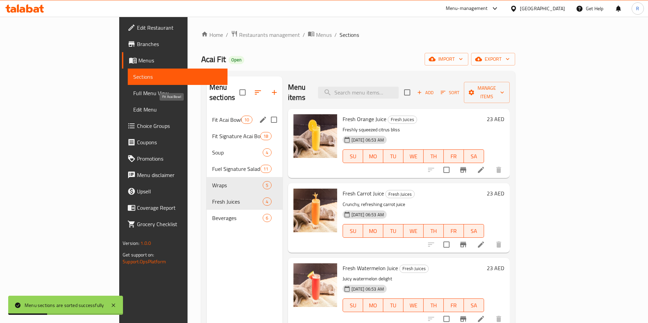
click at [212, 116] on span "Fit Acai Bowl" at bounding box center [226, 120] width 29 height 8
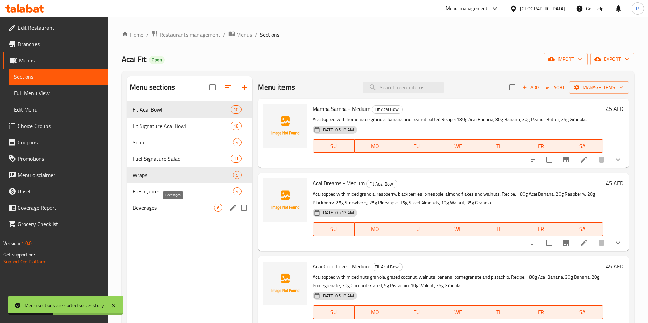
click at [171, 206] on span "Beverages" at bounding box center [173, 208] width 81 height 8
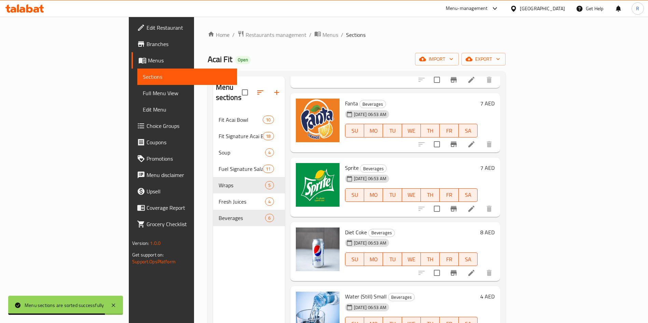
click at [147, 24] on span "Edit Restaurant" at bounding box center [189, 28] width 85 height 8
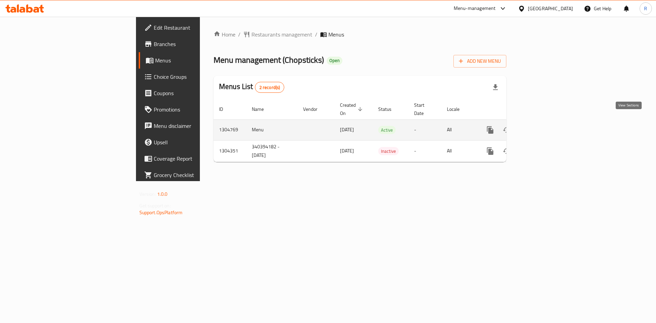
click at [543, 126] on icon "enhanced table" at bounding box center [539, 130] width 8 height 8
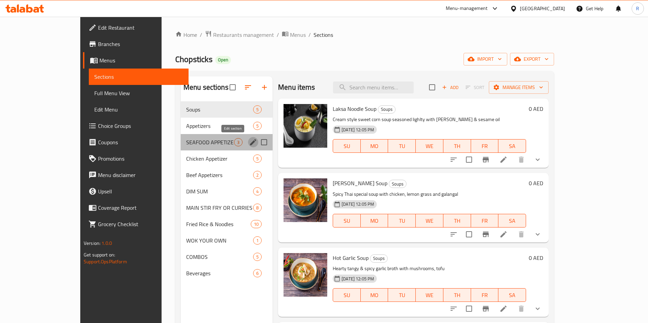
click at [249, 140] on icon "edit" at bounding box center [253, 142] width 8 height 8
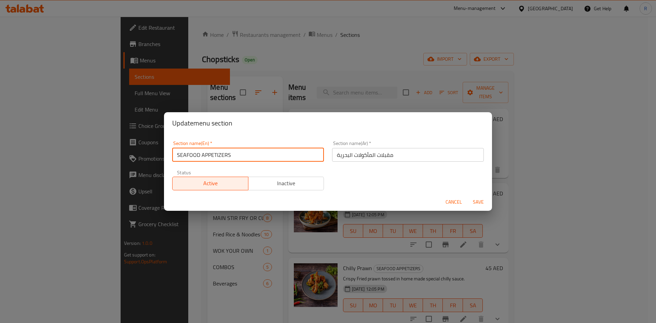
click at [237, 156] on input "SEAFOOD APPETIZERS" at bounding box center [248, 155] width 152 height 14
type input "Seafood Appetizers"
click at [467, 196] on button "Save" at bounding box center [478, 202] width 22 height 13
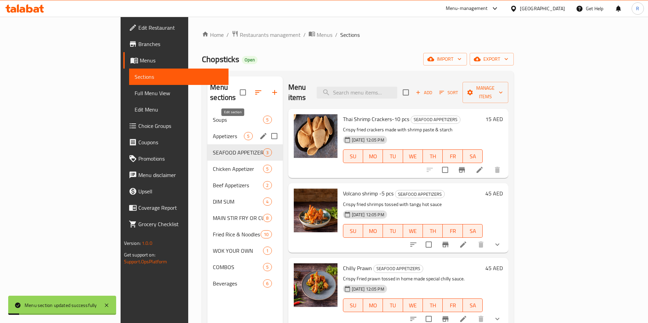
click at [258, 131] on div "Menu sections" at bounding box center [263, 136] width 10 height 10
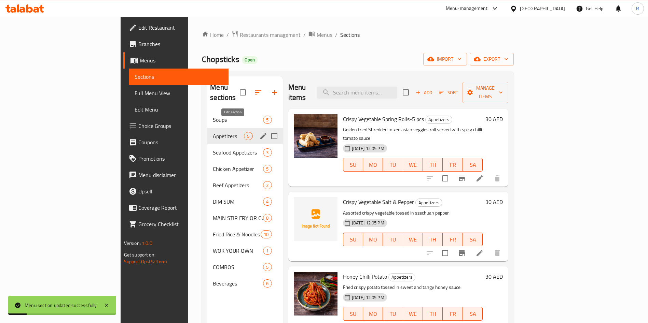
click at [259, 132] on icon "edit" at bounding box center [263, 136] width 8 height 8
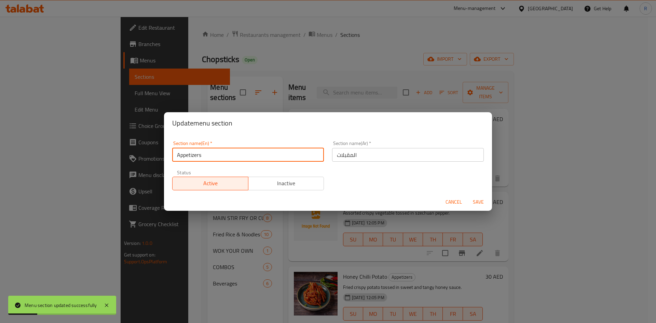
click at [242, 152] on input "Appetizers" at bounding box center [248, 155] width 152 height 14
type input "Vegetarian Appetizers"
click at [467, 196] on button "Save" at bounding box center [478, 202] width 22 height 13
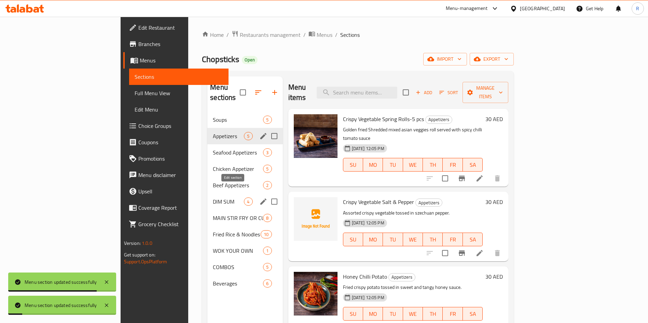
click at [259, 198] on icon "edit" at bounding box center [263, 202] width 8 height 8
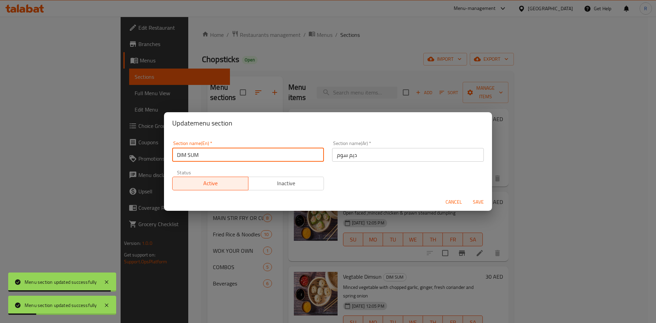
click at [225, 152] on input "DIM SUM" at bounding box center [248, 155] width 152 height 14
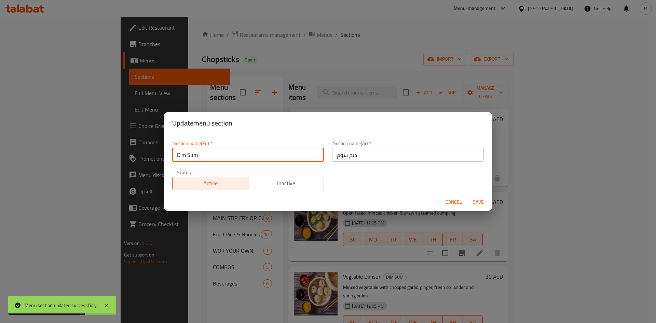
type input "Dim Sum"
click at [467, 196] on button "Save" at bounding box center [478, 202] width 22 height 13
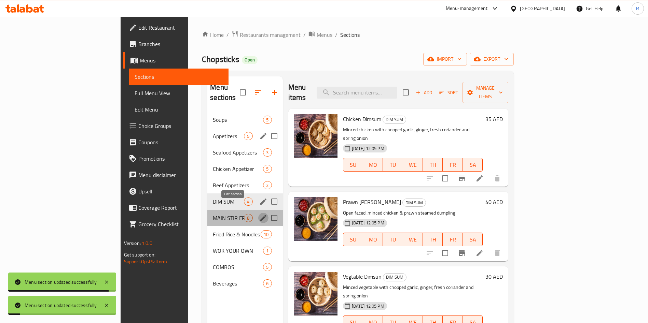
click at [259, 214] on icon "edit" at bounding box center [263, 218] width 8 height 8
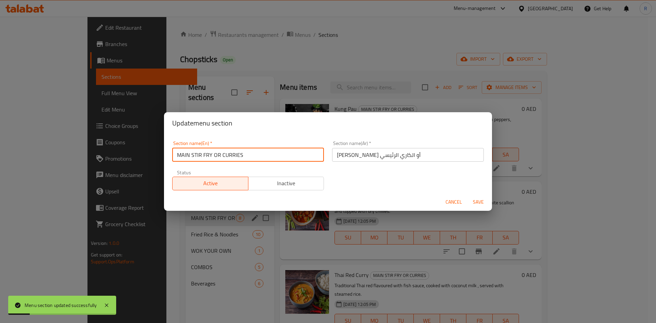
click at [205, 156] on input "MAIN STIR FRY OR CURRIES" at bounding box center [248, 155] width 152 height 14
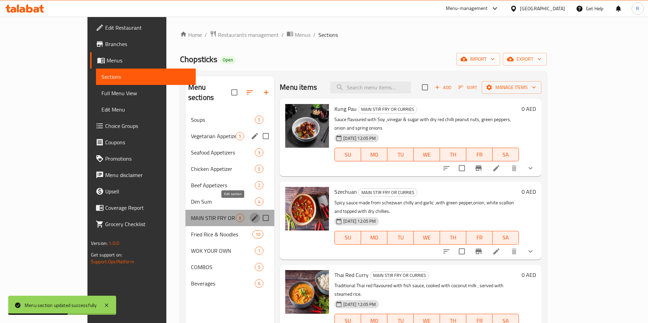
click at [251, 214] on icon "edit" at bounding box center [255, 218] width 8 height 8
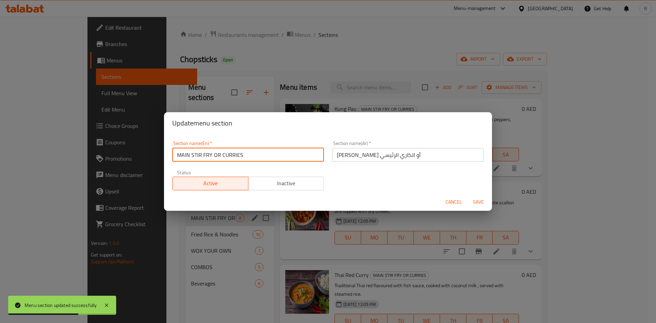
click at [246, 156] on input "MAIN STIR FRY OR CURRIES" at bounding box center [248, 155] width 152 height 14
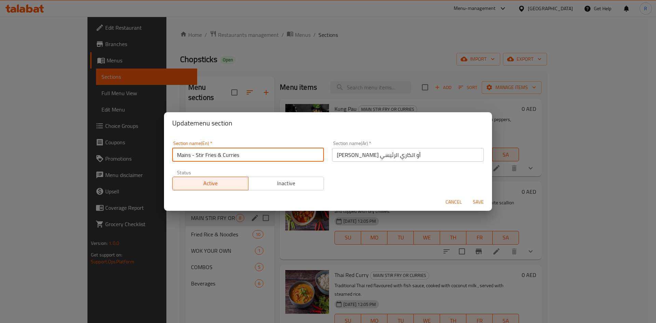
type input "Mains - Stir Fries & Curries"
click at [467, 196] on button "Save" at bounding box center [478, 202] width 22 height 13
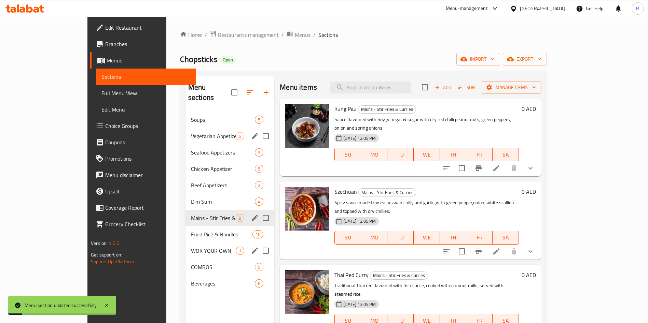
click at [251, 247] on icon "edit" at bounding box center [255, 251] width 8 height 8
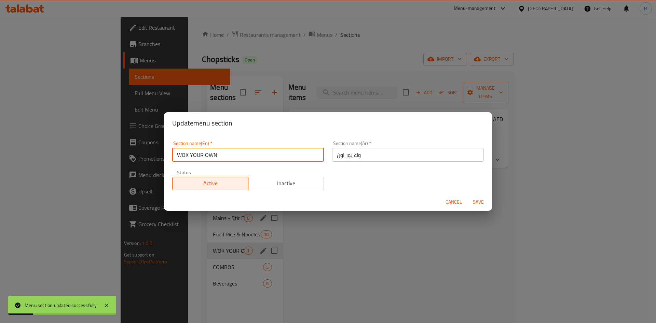
click at [238, 153] on input "WOK YOUR OWN" at bounding box center [248, 155] width 152 height 14
type input "Wok your Own"
click at [467, 196] on button "Save" at bounding box center [478, 202] width 22 height 13
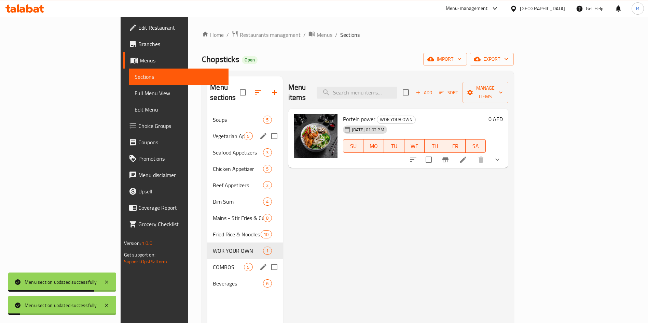
click at [259, 263] on icon "edit" at bounding box center [263, 267] width 8 height 8
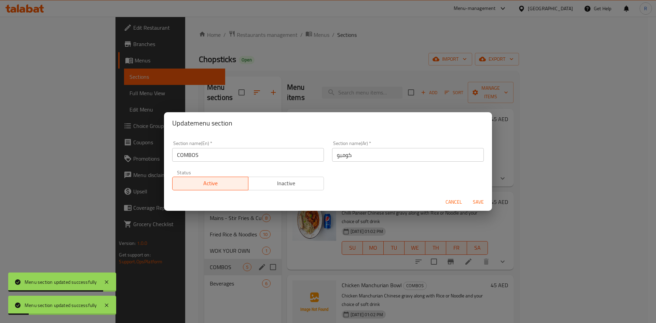
click at [277, 155] on input "COMBOS" at bounding box center [248, 155] width 152 height 14
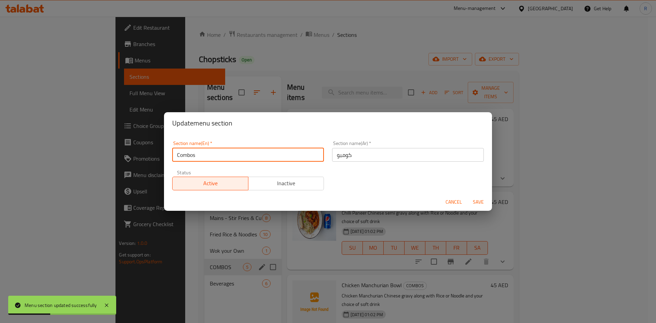
type input "Combos"
click at [467, 196] on button "Save" at bounding box center [478, 202] width 22 height 13
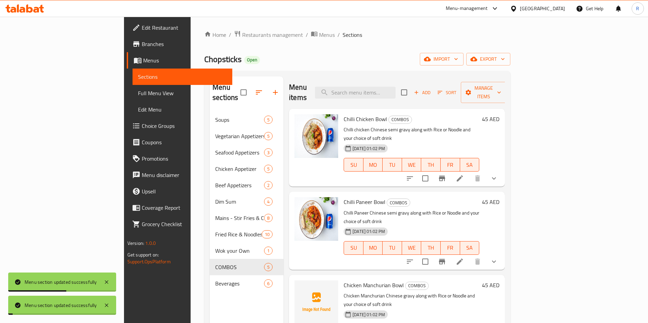
click at [210, 295] on div "Menu sections Soups 5 Vegetarian Appetizers 5 Seafood Appetizers 3 Chicken Appe…" at bounding box center [247, 238] width 74 height 323
click at [255, 88] on icon "button" at bounding box center [259, 92] width 8 height 8
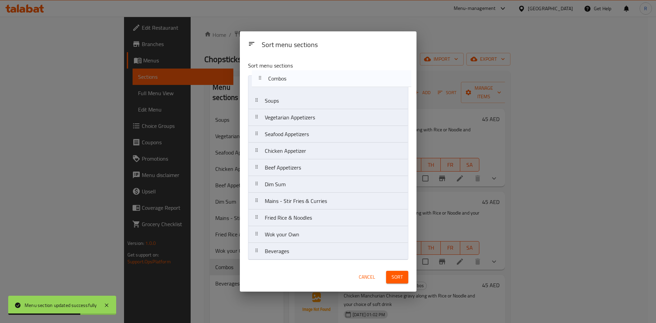
drag, startPoint x: 293, startPoint y: 241, endPoint x: 291, endPoint y: 90, distance: 151.3
click at [291, 90] on nav "Soups Vegetarian Appetizers Seafood Appetizers Chicken Appetizer Beef Appetizer…" at bounding box center [328, 167] width 160 height 185
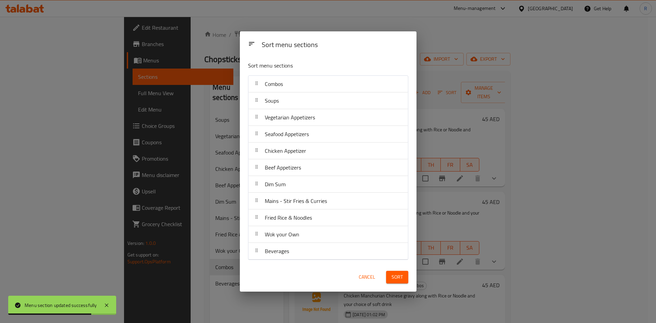
click at [391, 277] on button "Sort" at bounding box center [397, 277] width 22 height 13
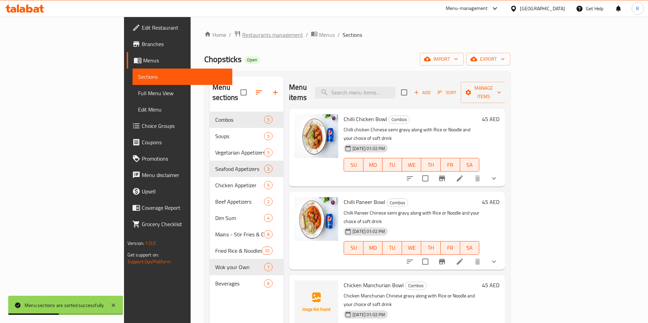
click at [242, 35] on span "Restaurants management" at bounding box center [272, 35] width 61 height 8
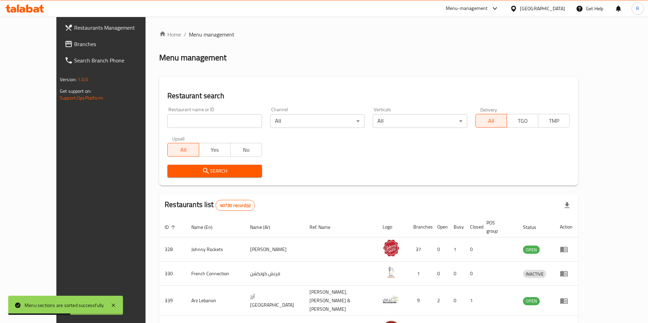
click at [184, 116] on input "search" at bounding box center [214, 121] width 94 height 14
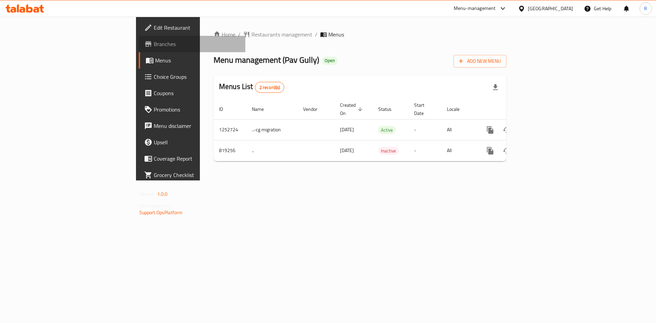
click at [154, 42] on span "Branches" at bounding box center [197, 44] width 86 height 8
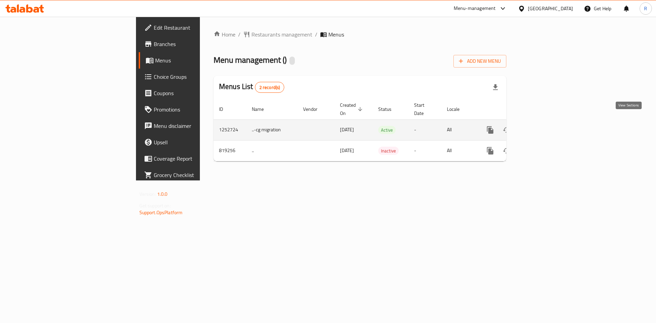
click at [543, 126] on icon "enhanced table" at bounding box center [539, 130] width 8 height 8
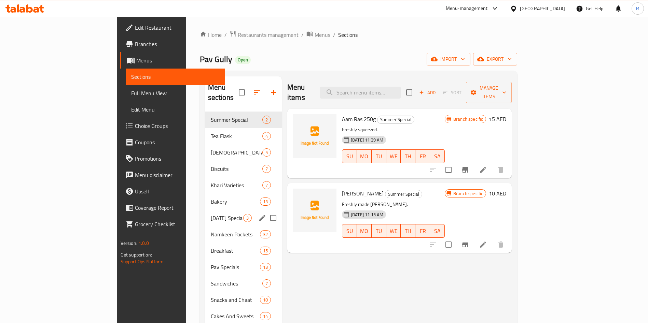
scroll to position [96, 0]
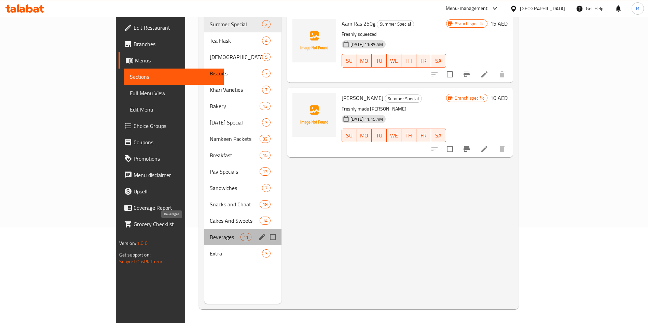
click at [210, 233] on span "Beverages" at bounding box center [225, 237] width 31 height 8
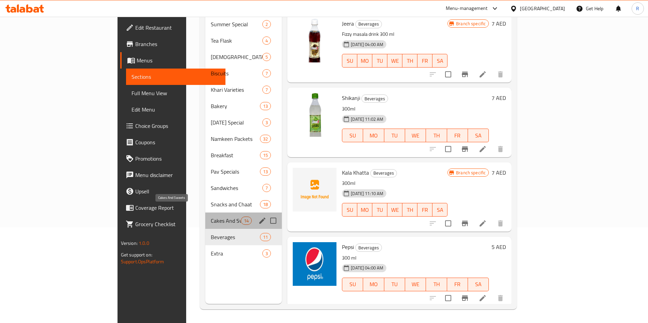
click at [211, 217] on span "Cakes And Sweets" at bounding box center [226, 221] width 30 height 8
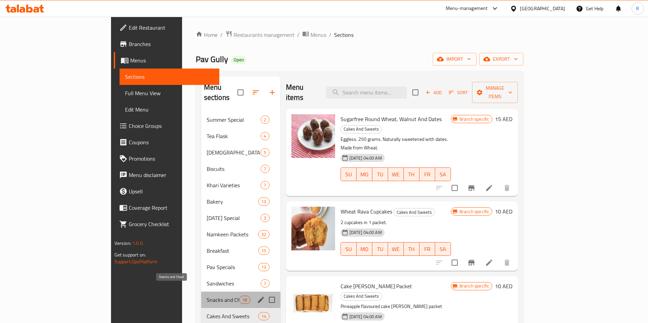
click at [207, 296] on span "Snacks and Chaat" at bounding box center [223, 300] width 33 height 8
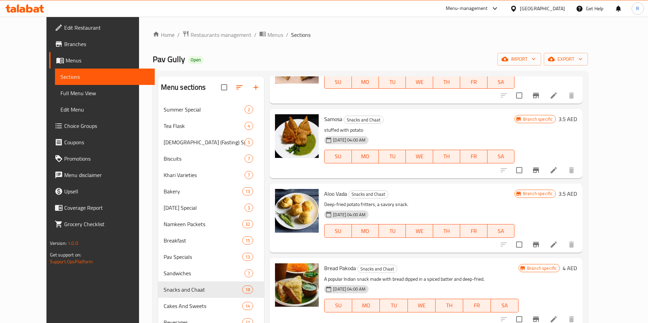
scroll to position [461, 0]
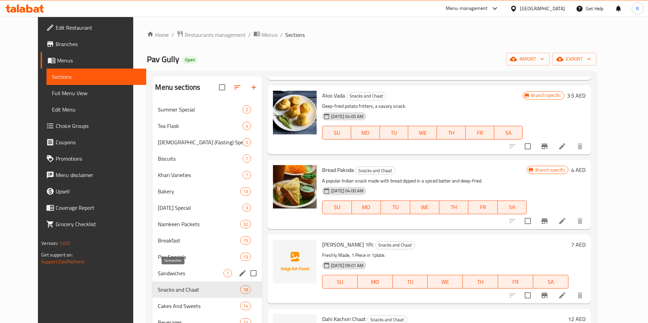
click at [179, 271] on span "Sandwiches" at bounding box center [191, 273] width 66 height 8
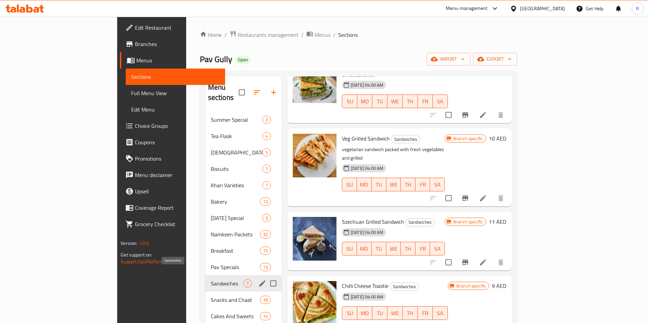
scroll to position [175, 0]
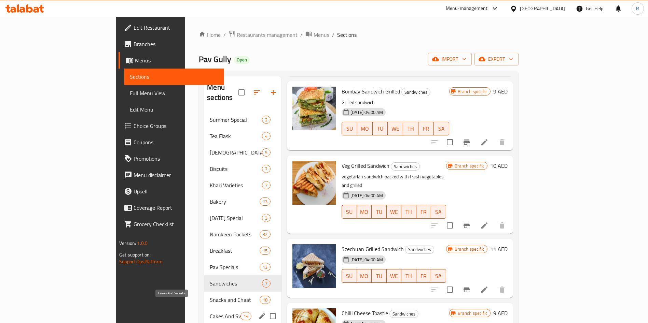
click at [210, 313] on span "Cakes And Sweets" at bounding box center [225, 317] width 31 height 8
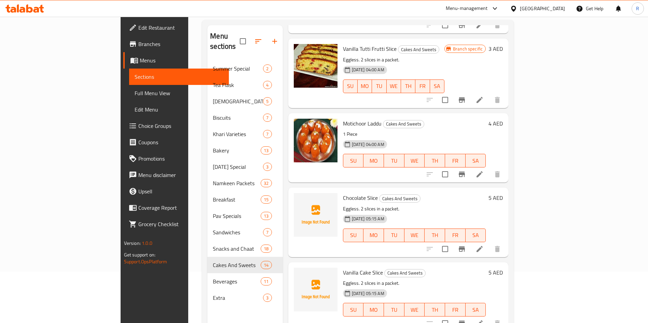
scroll to position [728, 0]
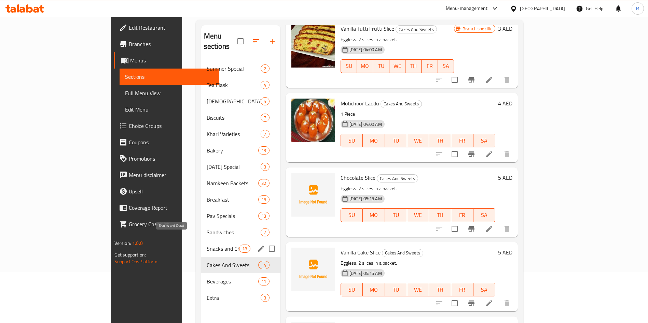
click at [207, 245] on span "Snacks and Chaat" at bounding box center [223, 249] width 33 height 8
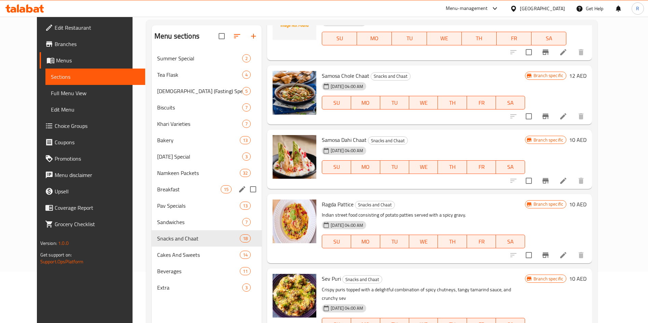
click at [167, 196] on div "Breakfast 15" at bounding box center [207, 189] width 110 height 16
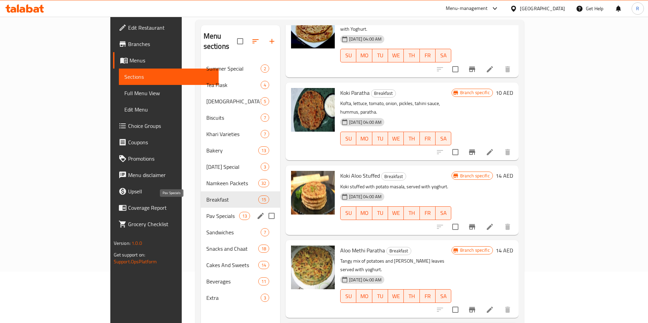
click at [206, 212] on span "Pav Specials" at bounding box center [222, 216] width 33 height 8
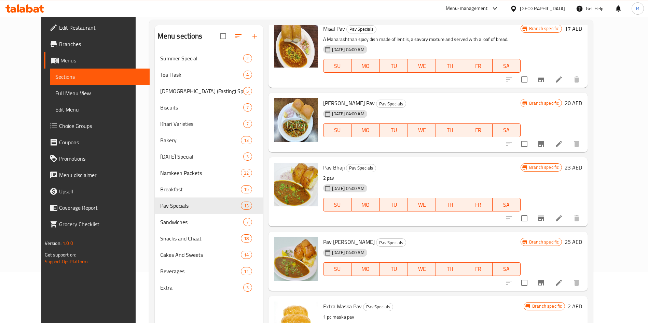
scroll to position [96, 0]
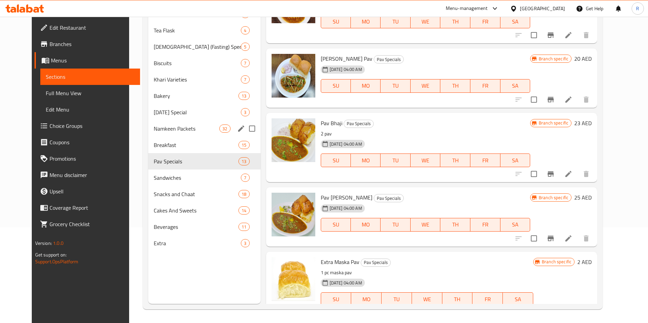
click at [154, 136] on div "Namkeen Packets 32" at bounding box center [204, 129] width 112 height 16
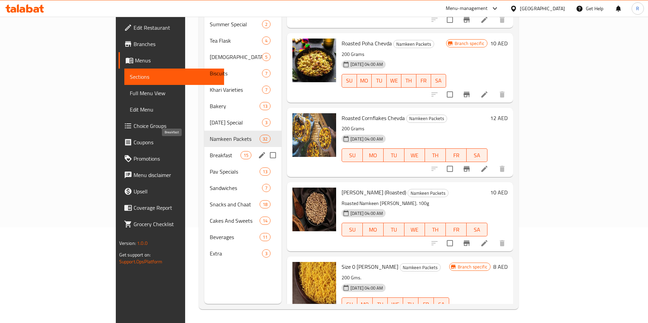
click at [210, 151] on span "Breakfast" at bounding box center [225, 155] width 31 height 8
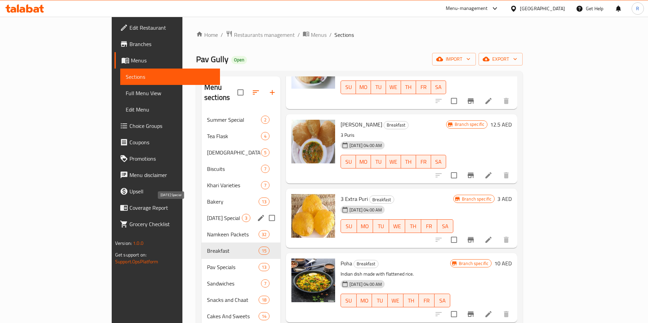
click at [207, 214] on span "[DATE] Special" at bounding box center [224, 218] width 35 height 8
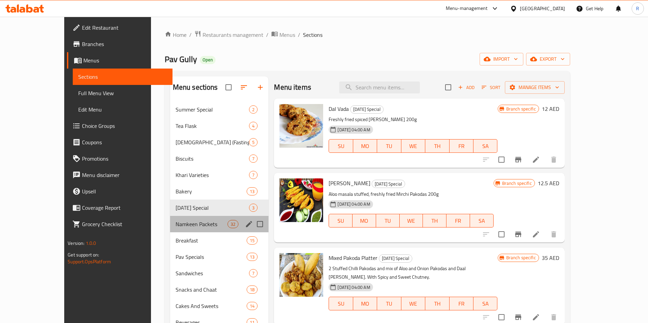
click at [170, 229] on div "Namkeen Packets 32" at bounding box center [219, 224] width 99 height 16
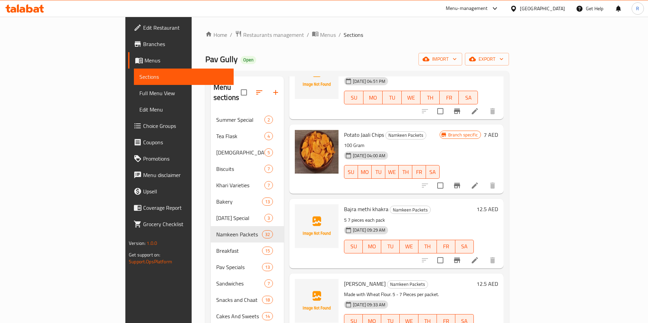
scroll to position [102, 0]
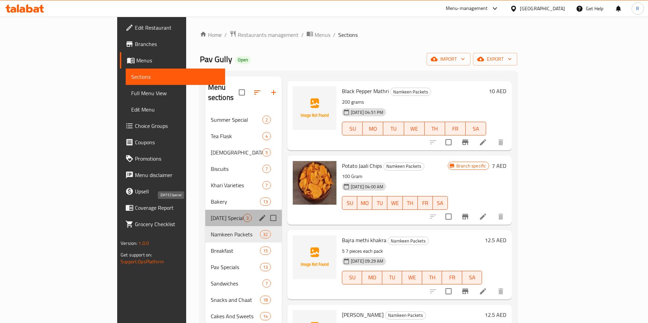
click at [211, 214] on span "[DATE] Special" at bounding box center [227, 218] width 32 height 8
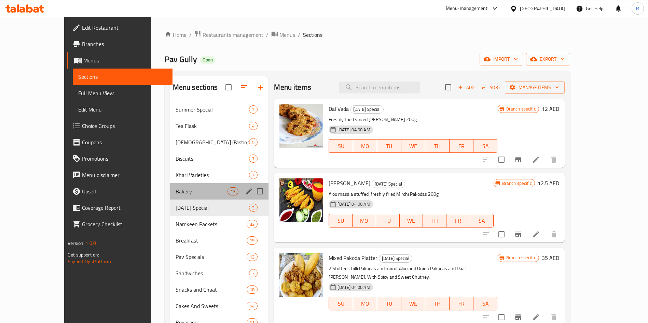
click at [181, 198] on div "Bakery 13" at bounding box center [219, 191] width 99 height 16
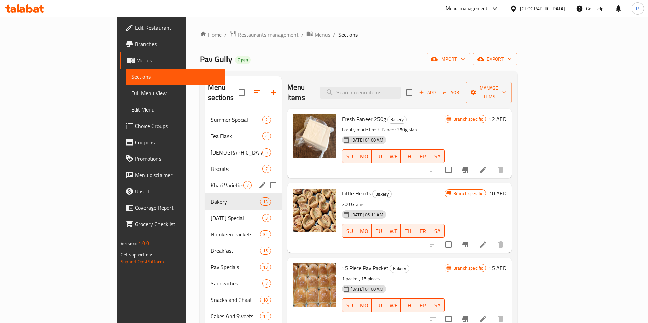
click at [211, 181] on span "Khari Varieties" at bounding box center [227, 185] width 32 height 8
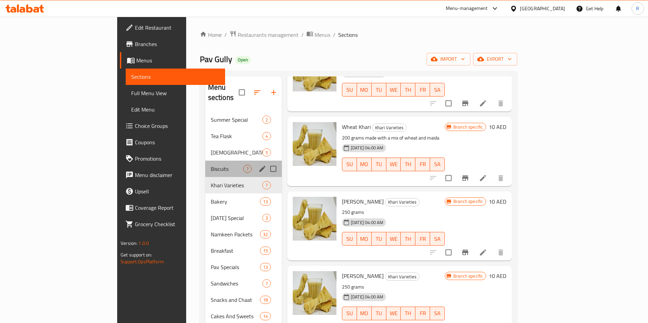
click at [205, 164] on div "Biscuits 7" at bounding box center [243, 169] width 77 height 16
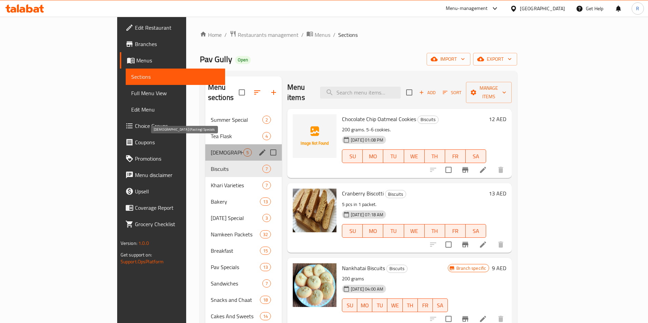
drag, startPoint x: 179, startPoint y: 139, endPoint x: 184, endPoint y: 147, distance: 10.0
click at [211, 149] on span "[DEMOGRAPHIC_DATA] (Fasting) Specials" at bounding box center [227, 153] width 32 height 8
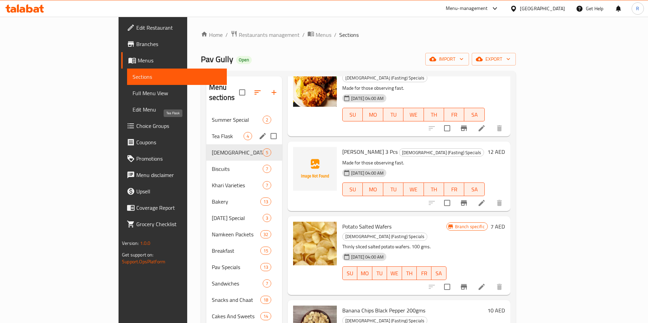
click at [212, 132] on span "Tea Flask" at bounding box center [228, 136] width 32 height 8
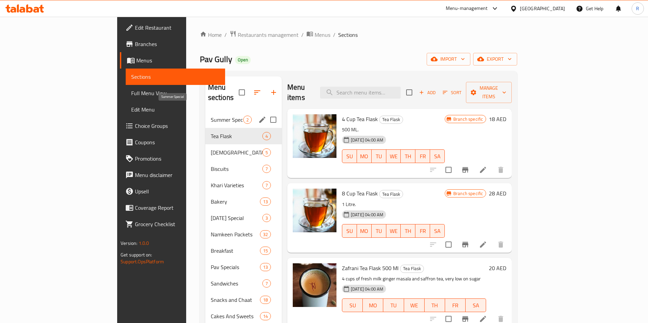
click at [211, 116] on span "Summer Special" at bounding box center [227, 120] width 32 height 8
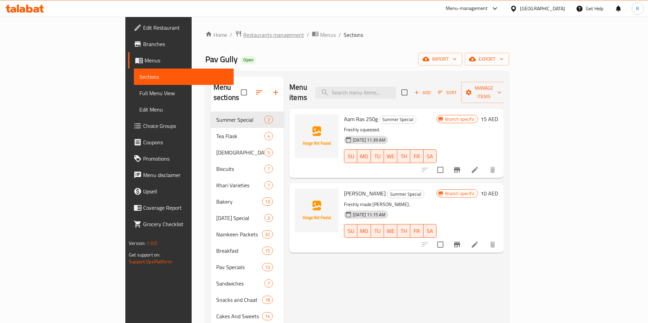
click at [243, 33] on span "Restaurants management" at bounding box center [273, 35] width 61 height 8
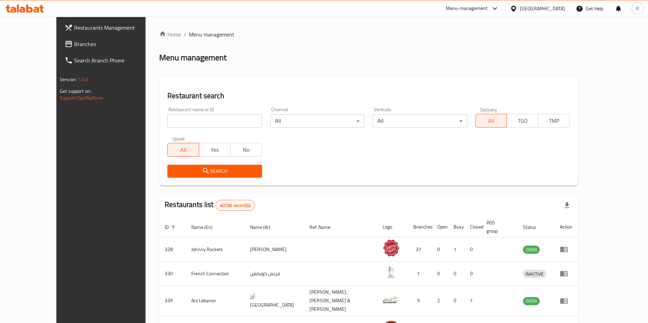
click at [186, 120] on input "search" at bounding box center [214, 121] width 94 height 14
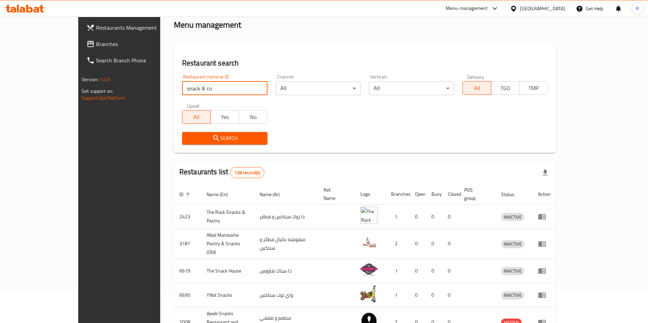
scroll to position [32, 0]
paste input "701773"
paste input "search"
type input "701773"
click button "Search" at bounding box center [224, 139] width 85 height 13
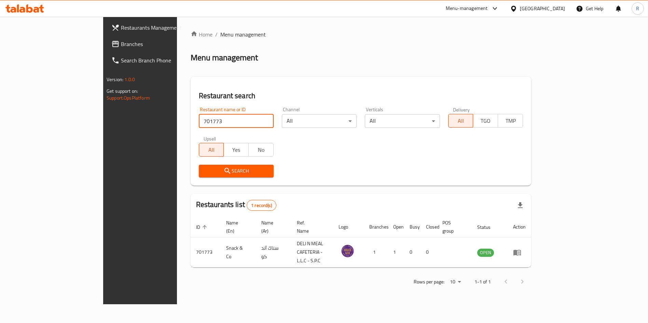
scroll to position [0, 0]
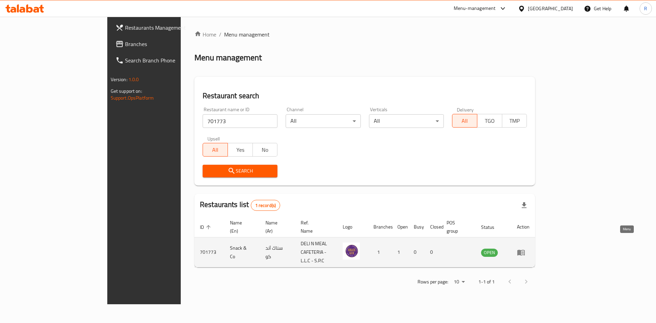
click at [525, 249] on icon "enhanced table" at bounding box center [521, 253] width 8 height 8
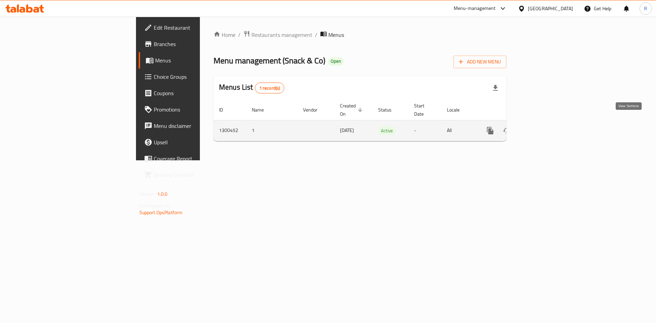
click at [548, 123] on link "enhanced table" at bounding box center [539, 131] width 16 height 16
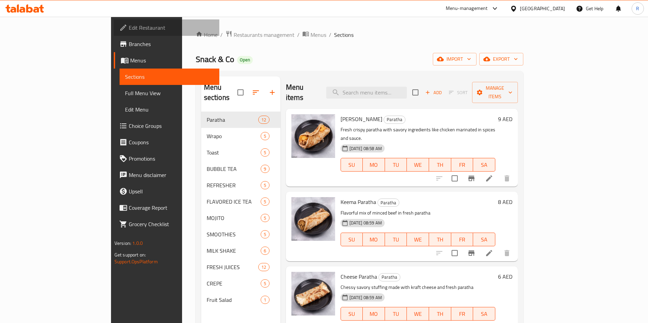
drag, startPoint x: 57, startPoint y: 30, endPoint x: 83, endPoint y: 44, distance: 29.2
click at [129, 30] on span "Edit Restaurant" at bounding box center [171, 28] width 85 height 8
